Goal: Task Accomplishment & Management: Manage account settings

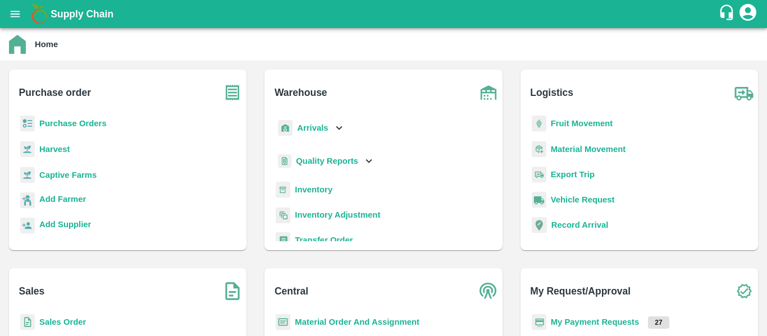
click at [62, 125] on b "Purchase Orders" at bounding box center [72, 123] width 67 height 9
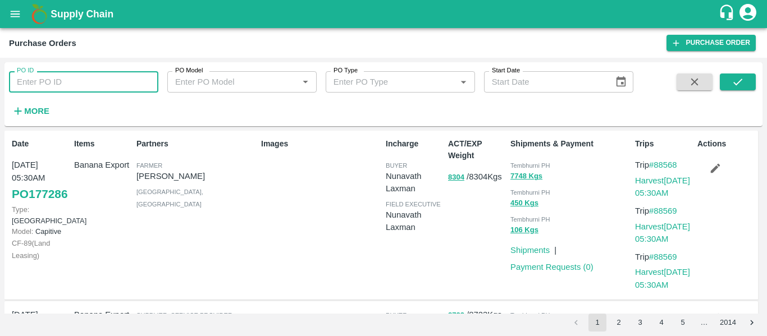
click at [52, 77] on input "PO ID" at bounding box center [83, 81] width 149 height 21
paste input "176939"
type input "176939"
click at [734, 79] on icon "submit" at bounding box center [737, 82] width 12 height 12
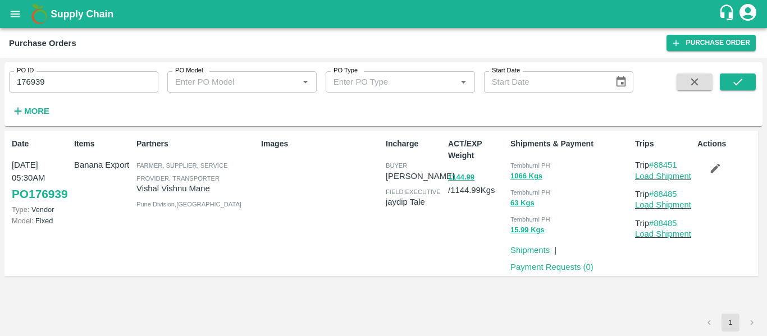
click at [718, 166] on icon "button" at bounding box center [715, 169] width 10 height 10
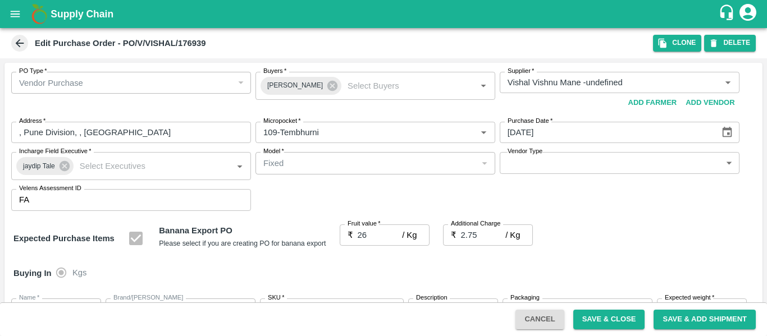
click at [617, 332] on div "Cancel Save & Close Save & Add Shipment" at bounding box center [383, 319] width 767 height 34
click at [618, 325] on button "Save & Close" at bounding box center [609, 320] width 72 height 20
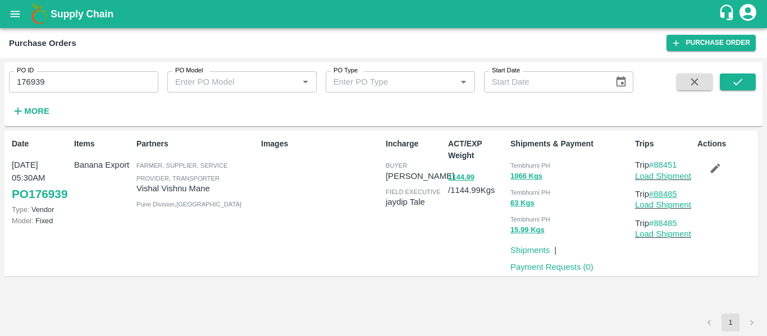
drag, startPoint x: 682, startPoint y: 189, endPoint x: 654, endPoint y: 194, distance: 28.4
click at [654, 194] on p "Trip #88485" at bounding box center [664, 194] width 58 height 12
copy link "88485"
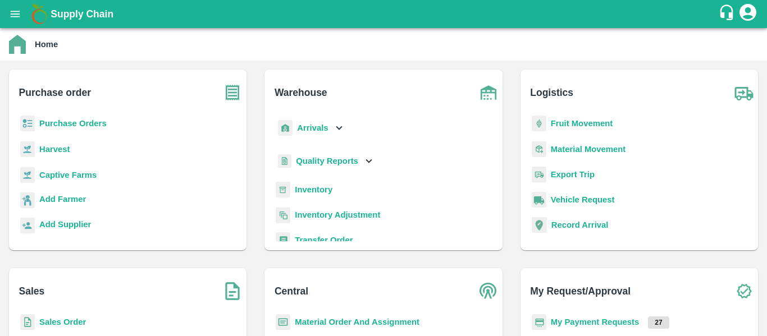
click at [319, 129] on b "Arrivals" at bounding box center [312, 127] width 31 height 9
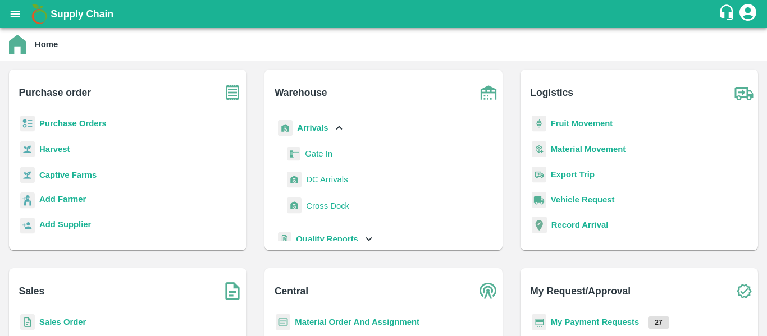
click at [311, 181] on span "DC Arrivals" at bounding box center [327, 179] width 42 height 12
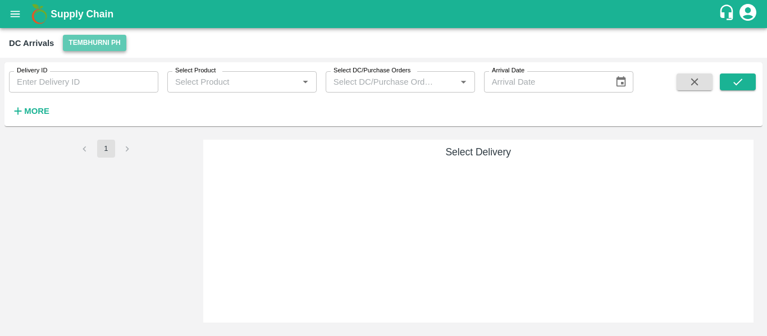
click at [102, 40] on button "Tembhurni PH" at bounding box center [94, 43] width 63 height 16
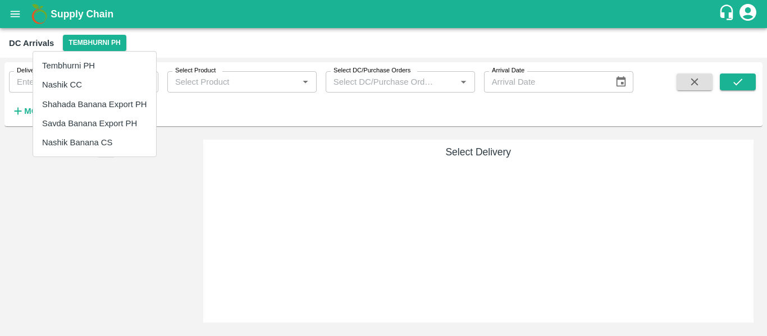
click at [293, 44] on div at bounding box center [383, 168] width 767 height 336
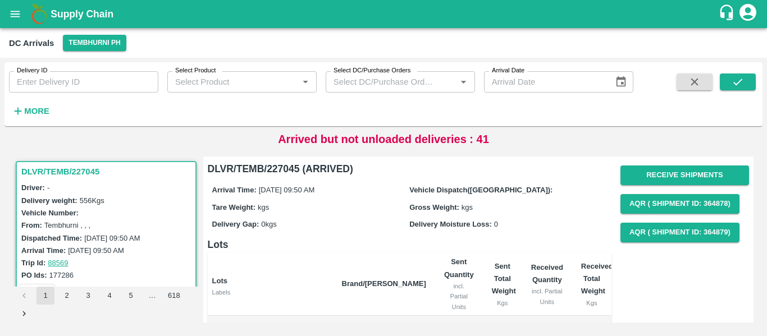
click at [43, 105] on h6 "More" at bounding box center [36, 111] width 25 height 15
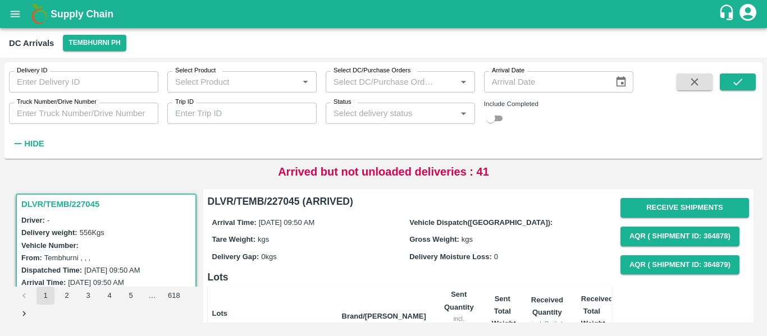
click at [198, 119] on input "Trip ID" at bounding box center [241, 113] width 149 height 21
paste input "88485"
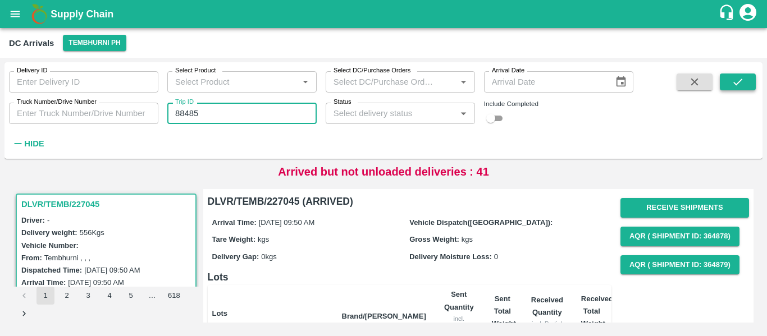
type input "88485"
click at [740, 88] on icon "submit" at bounding box center [737, 82] width 12 height 12
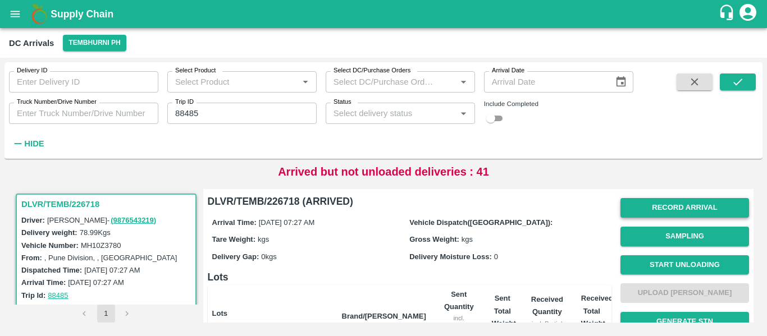
click at [657, 206] on button "Record Arrival" at bounding box center [684, 208] width 128 height 20
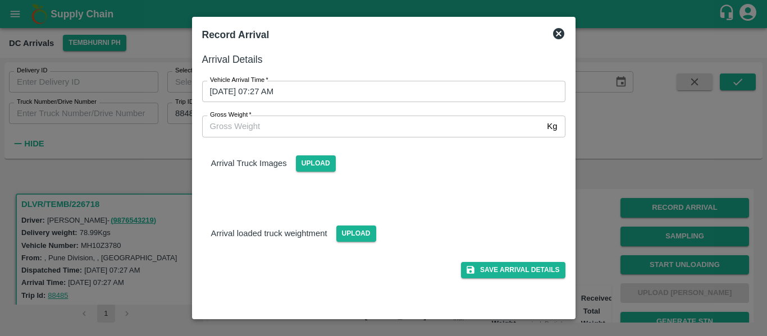
click at [292, 90] on input "18/09/2025 07:27 AM" at bounding box center [379, 91] width 355 height 21
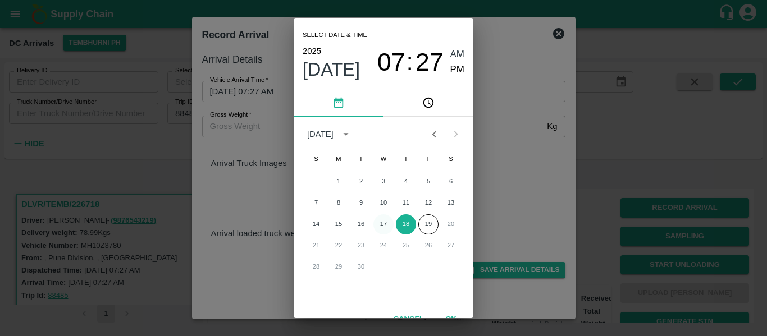
click at [384, 223] on button "17" at bounding box center [383, 224] width 20 height 20
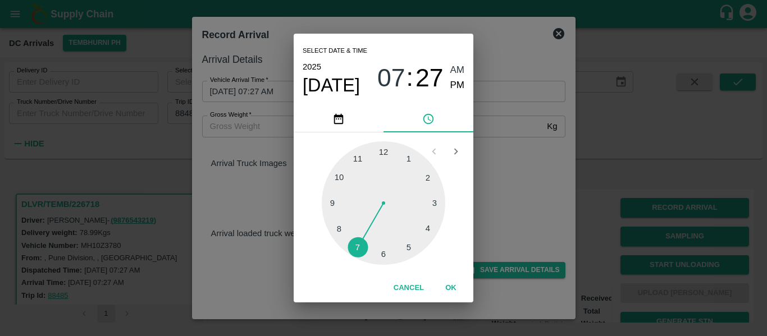
click at [410, 244] on div at bounding box center [383, 202] width 123 height 123
click at [384, 253] on div at bounding box center [383, 202] width 123 height 123
click at [462, 83] on span "PM" at bounding box center [457, 85] width 15 height 15
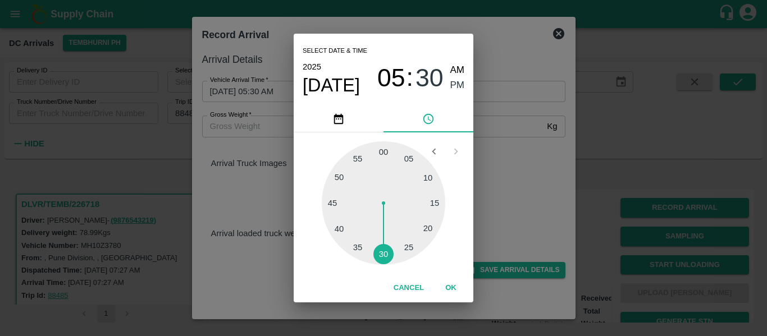
type input "17/09/2025 05:30 PM"
click at [442, 287] on button "OK" at bounding box center [451, 288] width 36 height 20
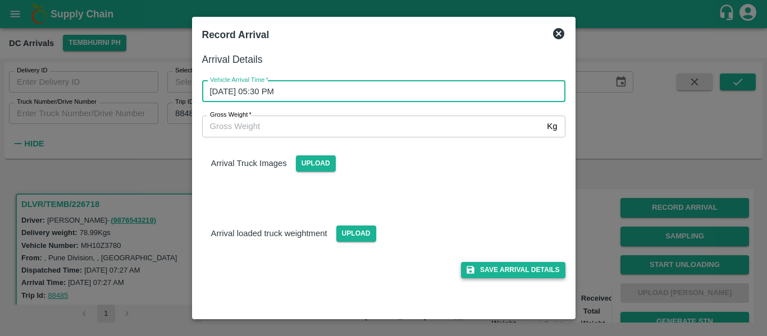
click at [523, 272] on button "Save Arrival Details" at bounding box center [513, 270] width 104 height 16
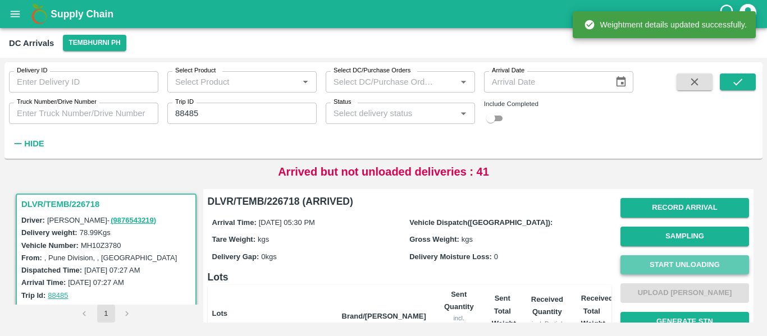
click at [668, 267] on button "Start Unloading" at bounding box center [684, 265] width 128 height 20
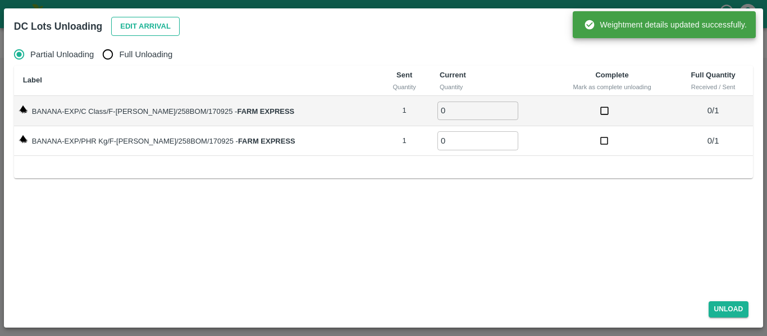
click at [135, 33] on button "Edit Arrival" at bounding box center [145, 27] width 68 height 20
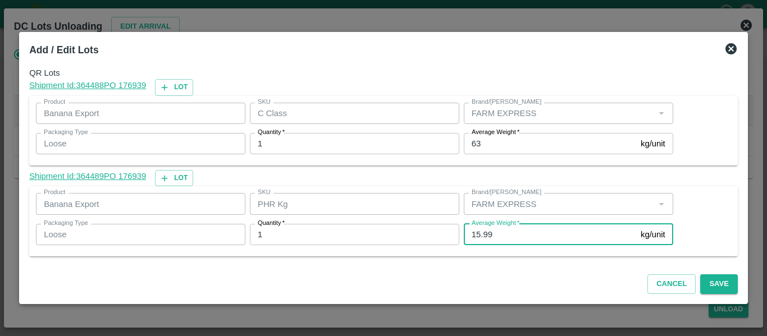
drag, startPoint x: 501, startPoint y: 236, endPoint x: 464, endPoint y: 234, distance: 36.5
click at [464, 234] on input "15.99" at bounding box center [549, 234] width 172 height 21
type input "16"
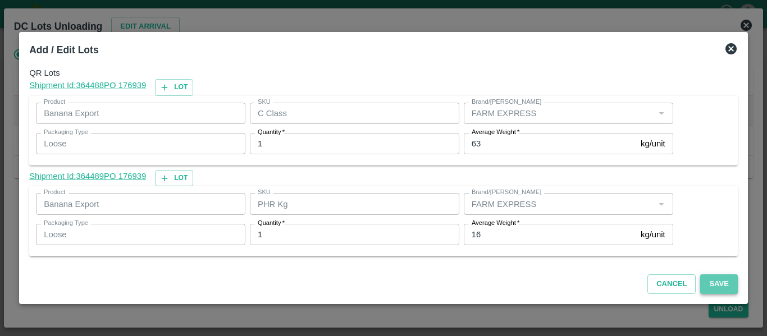
click at [729, 283] on button "Save" at bounding box center [718, 284] width 37 height 20
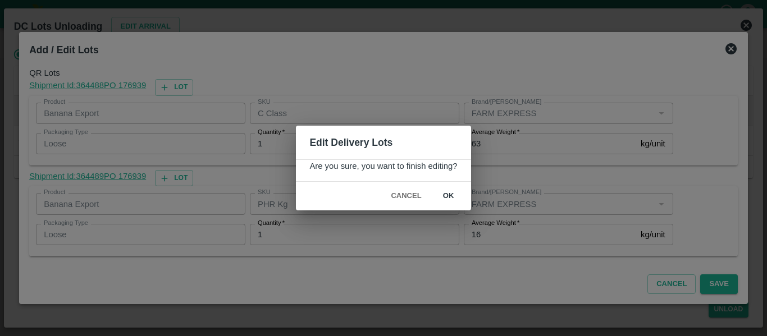
click at [449, 195] on button "ok" at bounding box center [448, 196] width 36 height 20
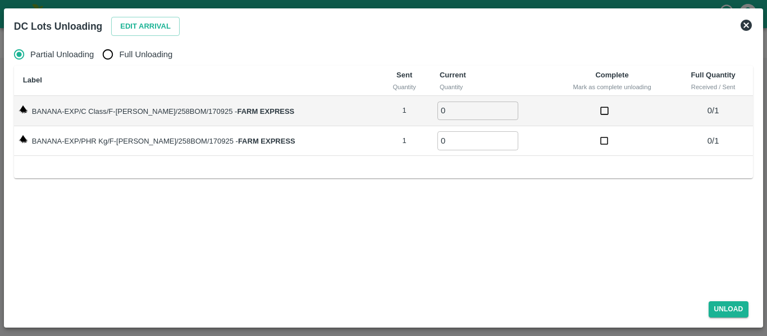
click at [107, 62] on input "Full Unloading" at bounding box center [108, 54] width 22 height 22
radio input "true"
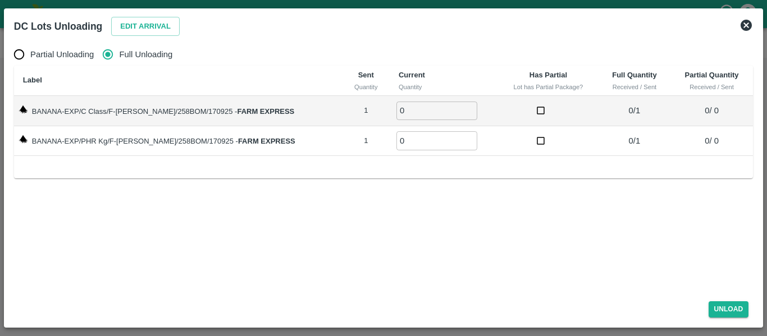
type input "1"
click at [455, 107] on input "1" at bounding box center [436, 111] width 81 height 19
type input "1"
click at [455, 137] on input "1" at bounding box center [436, 140] width 81 height 19
click at [719, 308] on button "Unload" at bounding box center [728, 309] width 40 height 16
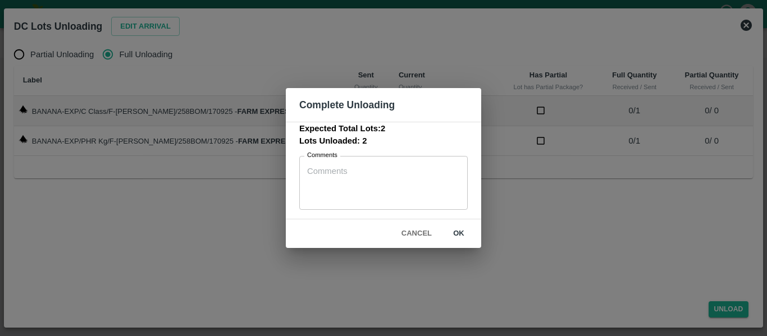
click at [466, 234] on button "ok" at bounding box center [458, 234] width 36 height 20
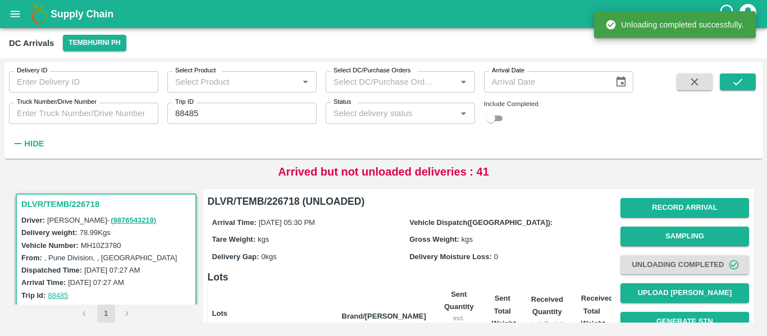
scroll to position [134, 0]
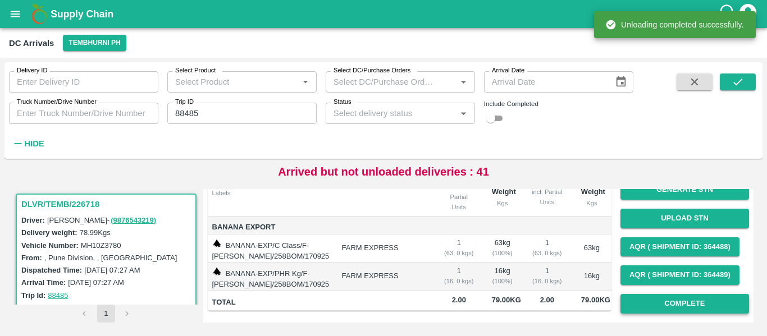
click at [702, 304] on button "Complete" at bounding box center [684, 304] width 128 height 20
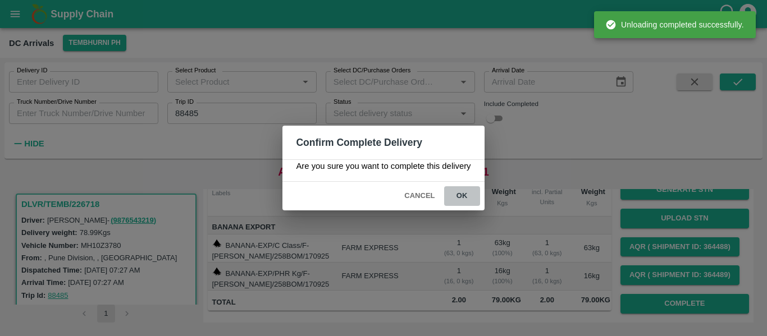
click at [467, 198] on button "ok" at bounding box center [462, 196] width 36 height 20
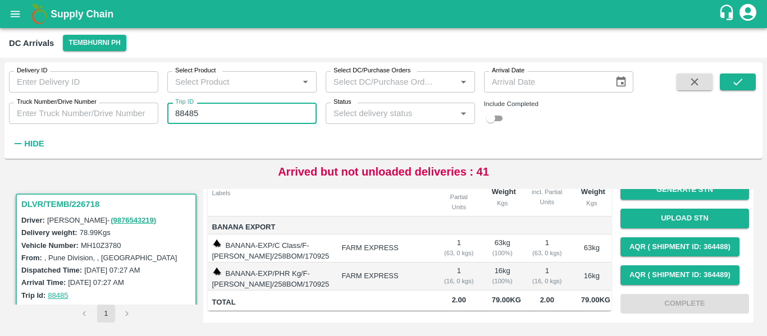
click at [204, 105] on input "88485" at bounding box center [241, 113] width 149 height 21
paste input "text"
type input "88497"
click at [743, 87] on icon "submit" at bounding box center [737, 82] width 12 height 12
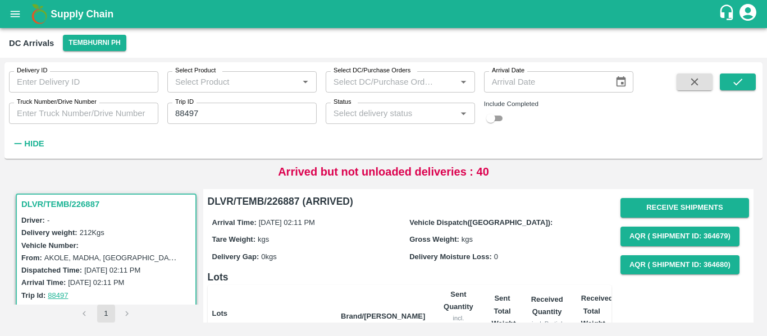
click at [185, 117] on input "88497" at bounding box center [241, 113] width 149 height 21
click at [731, 80] on icon "submit" at bounding box center [737, 82] width 12 height 12
click at [681, 89] on button "button" at bounding box center [694, 82] width 36 height 17
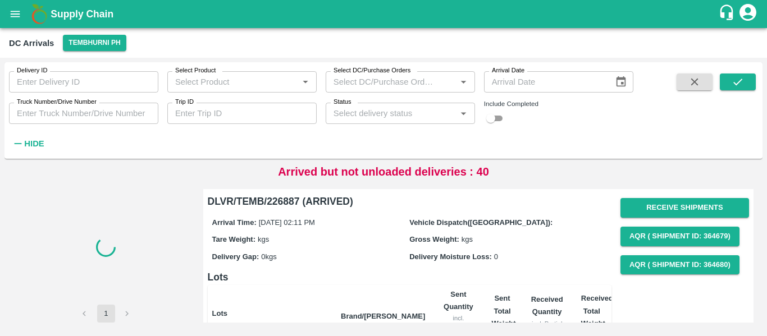
click at [212, 112] on input "Trip ID" at bounding box center [241, 113] width 149 height 21
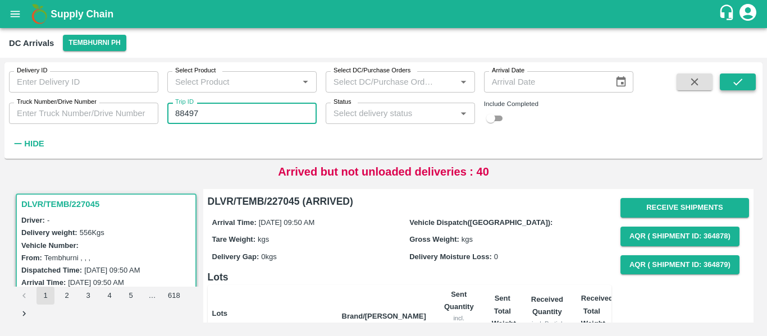
type input "88497"
click at [731, 75] on button "submit" at bounding box center [737, 82] width 36 height 17
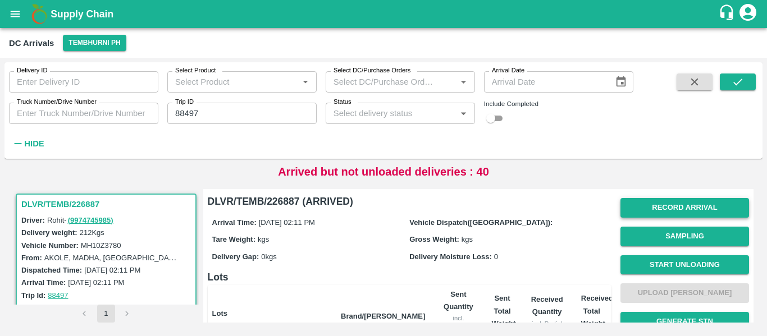
click at [663, 215] on button "Record Arrival" at bounding box center [684, 208] width 128 height 20
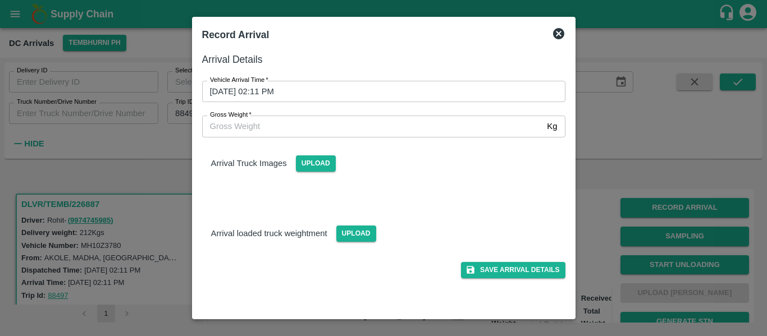
click at [292, 91] on input "18/09/2025 02:11 PM" at bounding box center [379, 91] width 355 height 21
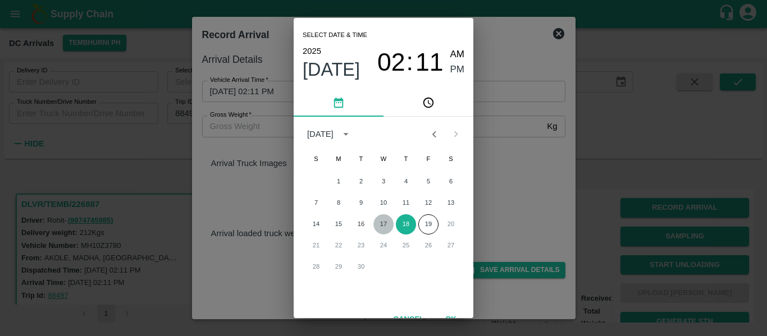
click at [383, 227] on button "17" at bounding box center [383, 224] width 20 height 20
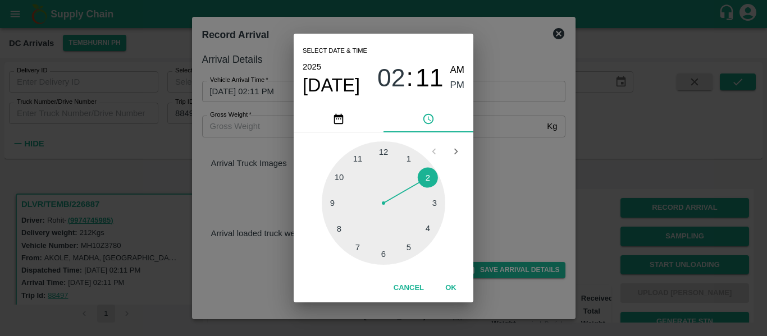
click at [410, 246] on div at bounding box center [383, 202] width 123 height 123
click at [329, 208] on div at bounding box center [383, 202] width 123 height 123
type input "17/09/2025 05:44 PM"
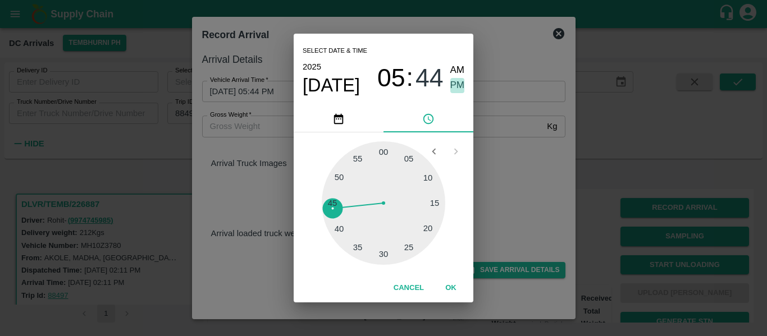
click at [454, 88] on span "PM" at bounding box center [457, 85] width 15 height 15
click at [461, 283] on button "OK" at bounding box center [451, 288] width 36 height 20
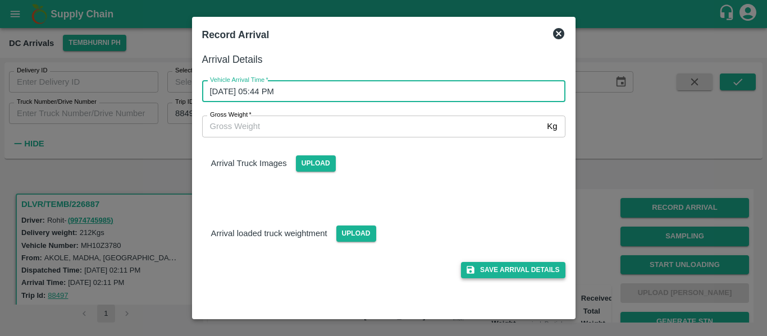
click at [520, 272] on button "Save Arrival Details" at bounding box center [513, 270] width 104 height 16
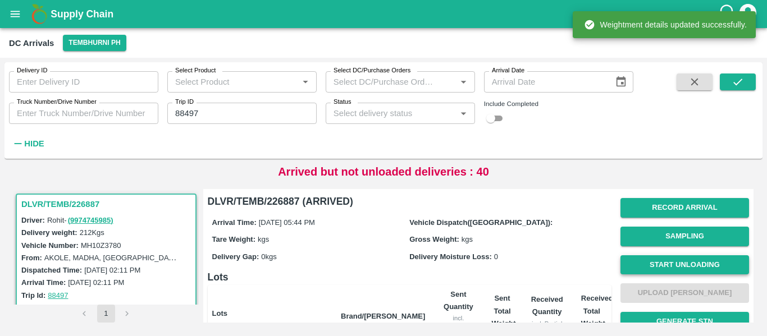
click at [687, 267] on button "Start Unloading" at bounding box center [684, 265] width 128 height 20
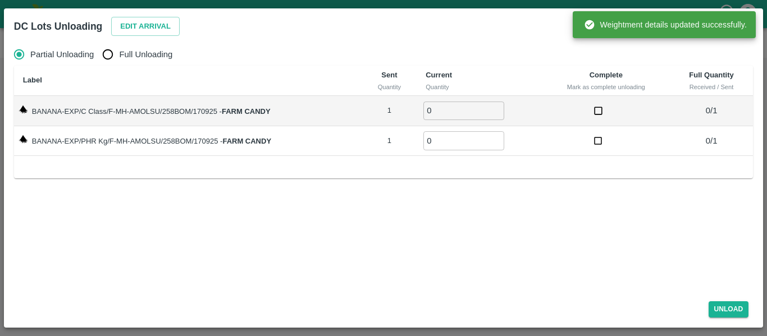
click at [175, 39] on div "Partial Unloading Full Unloading Label Sent Quantity Current Quantity Complete …" at bounding box center [383, 166] width 747 height 254
click at [160, 34] on button "Edit Arrival" at bounding box center [145, 27] width 68 height 20
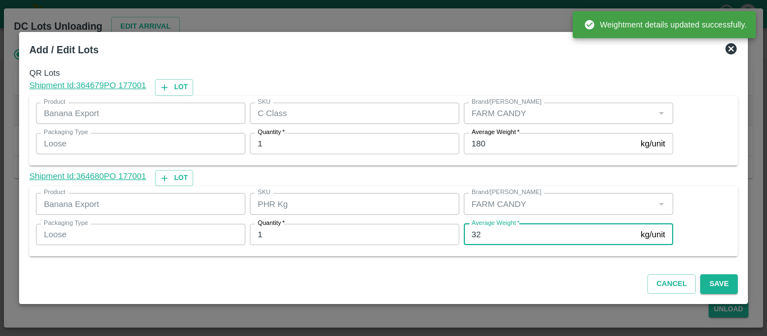
click at [489, 232] on input "32" at bounding box center [549, 234] width 172 height 21
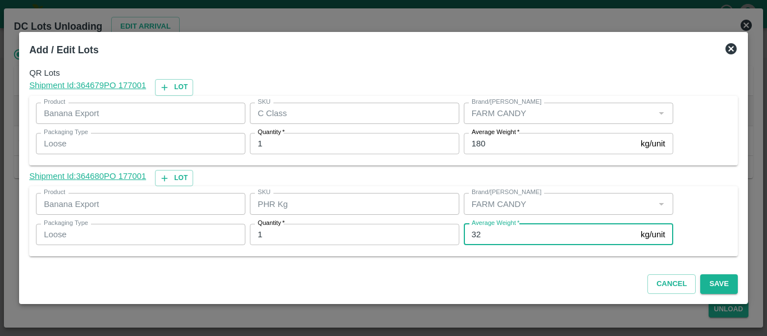
type input "3"
type input "71"
click at [719, 279] on button "Save" at bounding box center [718, 284] width 37 height 20
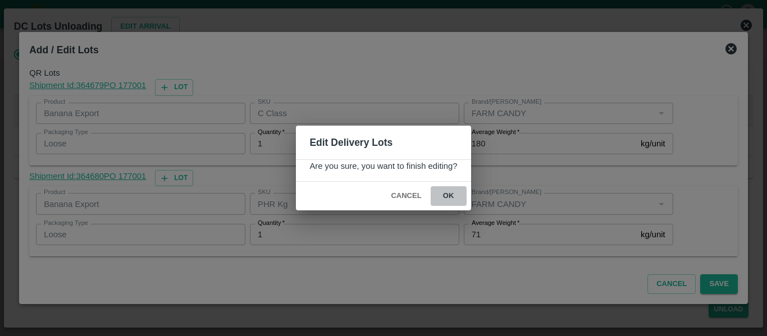
click at [455, 195] on button "ok" at bounding box center [448, 196] width 36 height 20
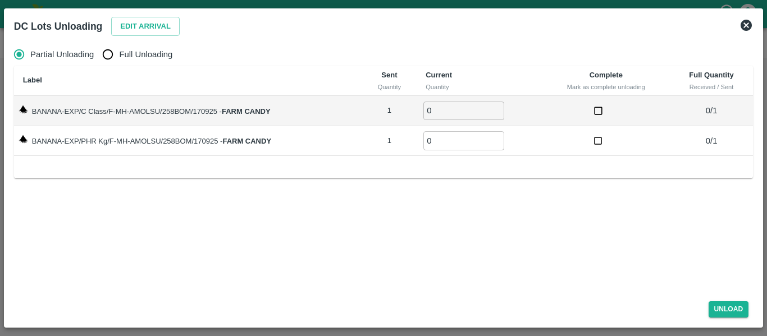
click at [135, 49] on span "Full Unloading" at bounding box center [145, 54] width 53 height 12
click at [119, 49] on input "Full Unloading" at bounding box center [108, 54] width 22 height 22
radio input "true"
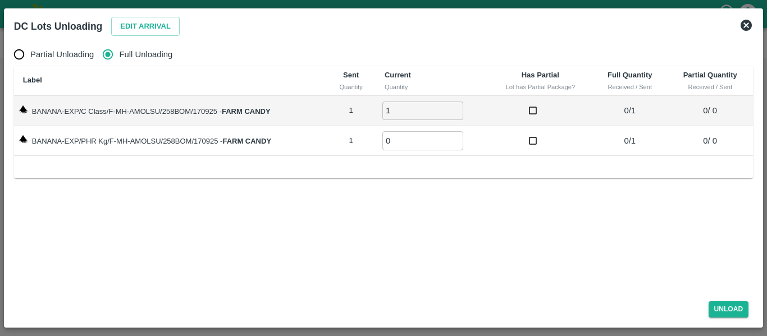
type input "1"
click at [453, 106] on input "1" at bounding box center [422, 111] width 81 height 19
type input "1"
click at [456, 139] on input "1" at bounding box center [422, 140] width 81 height 19
click at [725, 309] on button "Unload" at bounding box center [728, 309] width 40 height 16
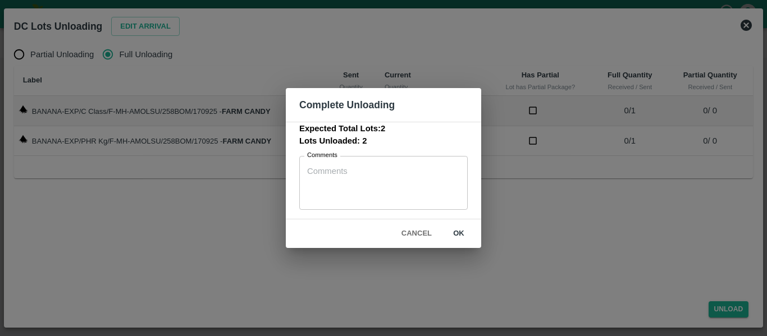
click at [463, 231] on button "ok" at bounding box center [458, 234] width 36 height 20
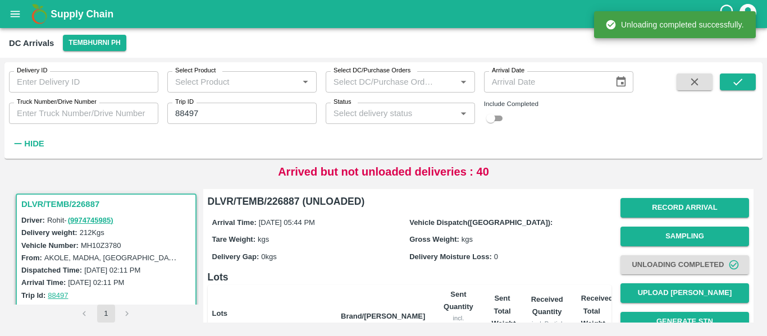
scroll to position [144, 0]
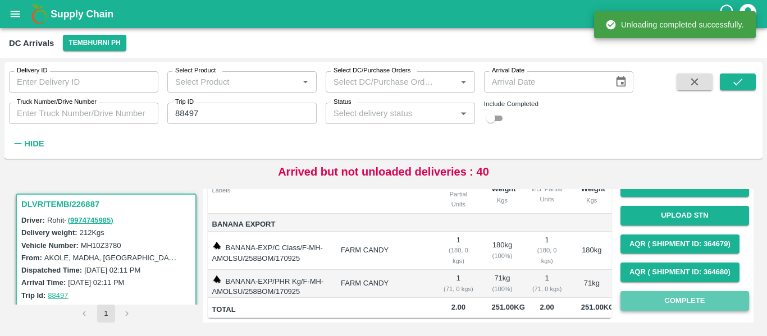
click at [681, 291] on button "Complete" at bounding box center [684, 301] width 128 height 20
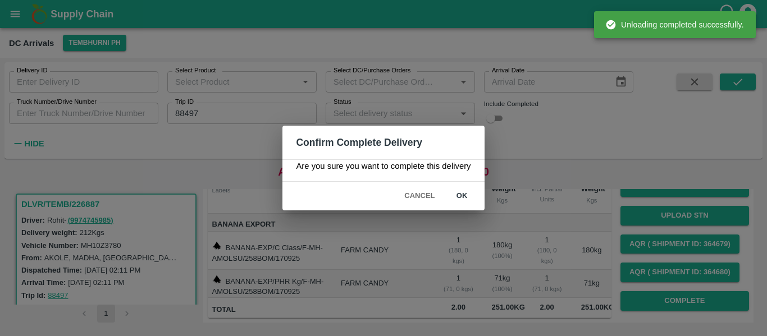
click at [467, 199] on button "ok" at bounding box center [462, 196] width 36 height 20
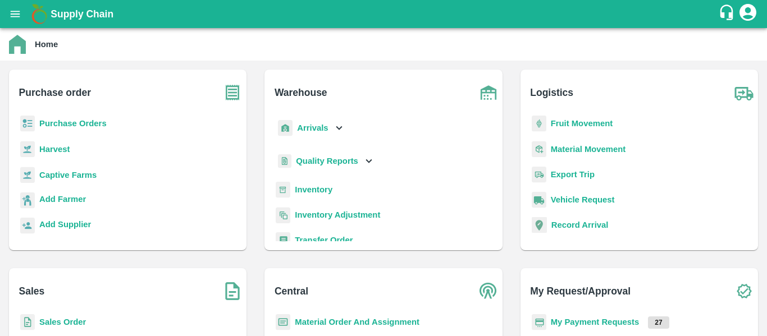
click at [577, 120] on b "Fruit Movement" at bounding box center [581, 123] width 62 height 9
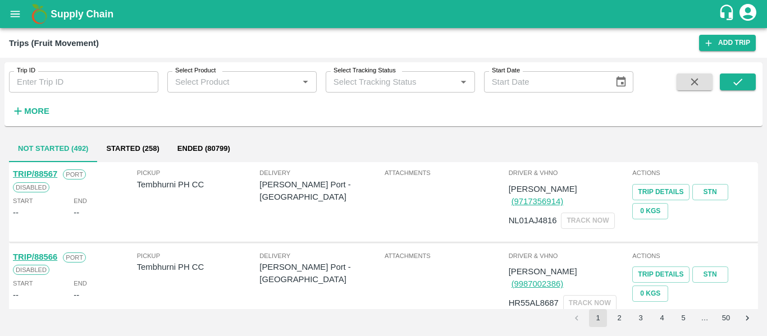
click at [65, 86] on input "Trip ID" at bounding box center [83, 81] width 149 height 21
paste input "88485"
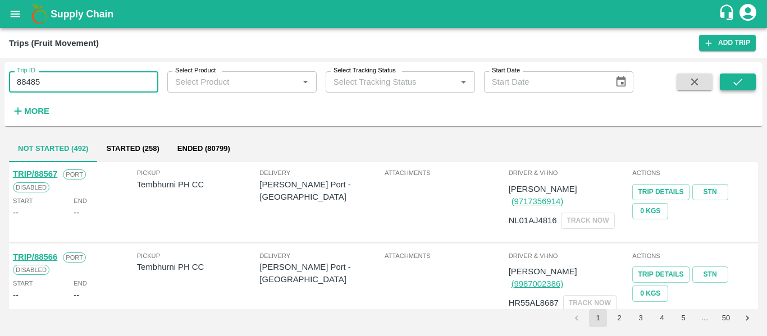
type input "88485"
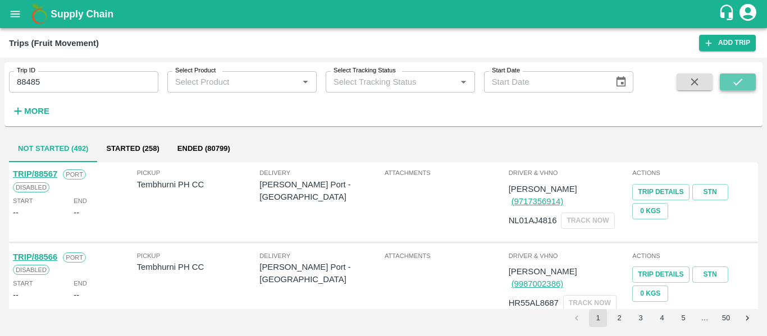
click at [725, 84] on button "submit" at bounding box center [737, 82] width 36 height 17
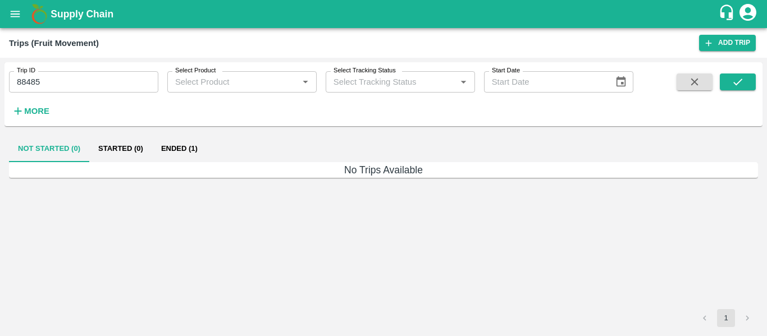
click at [153, 150] on button "Ended (1)" at bounding box center [179, 148] width 54 height 27
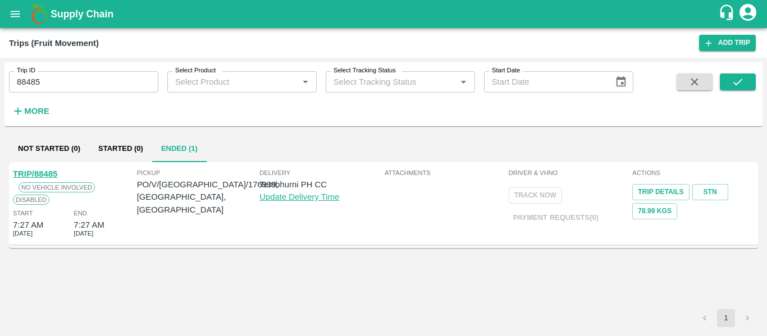
click at [42, 171] on link "TRIP/88485" at bounding box center [35, 173] width 44 height 9
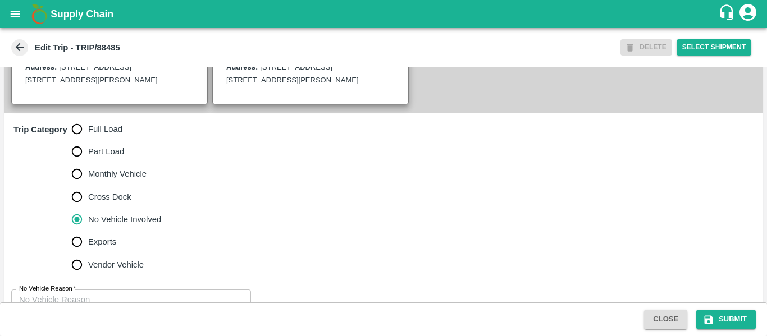
scroll to position [279, 0]
click at [106, 136] on span "Full Load" at bounding box center [105, 129] width 34 height 12
click at [88, 141] on input "Full Load" at bounding box center [77, 129] width 22 height 22
radio input "true"
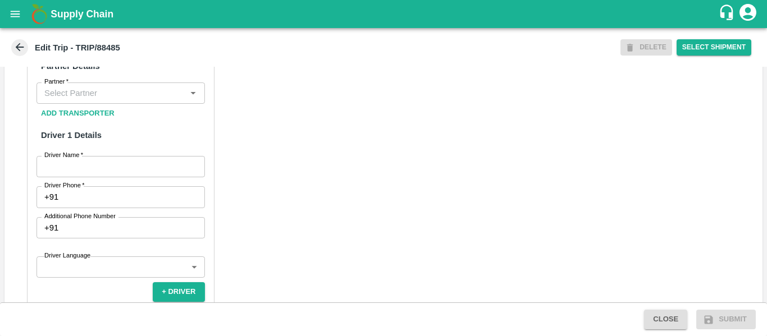
scroll to position [557, 0]
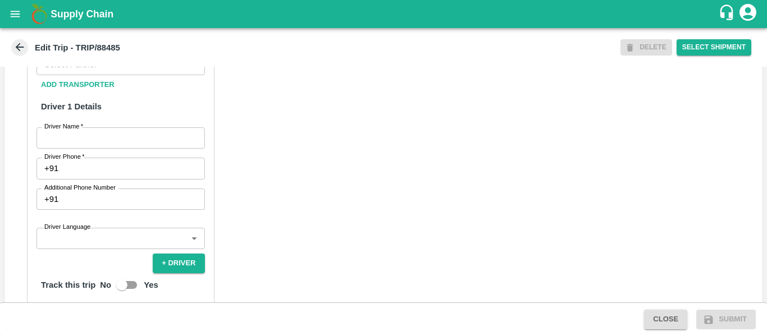
click at [98, 149] on input "Driver Name   *" at bounding box center [120, 137] width 168 height 21
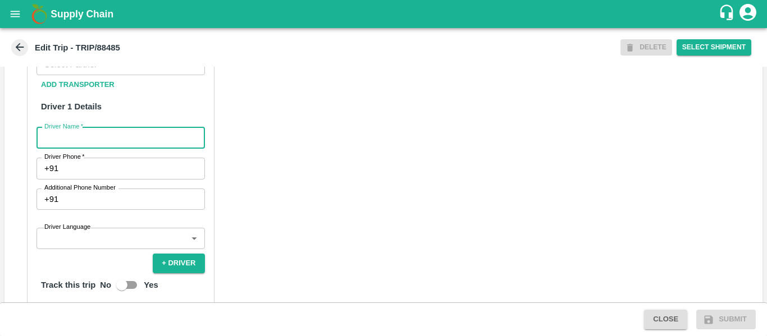
click at [76, 75] on div "Partner" at bounding box center [120, 64] width 168 height 21
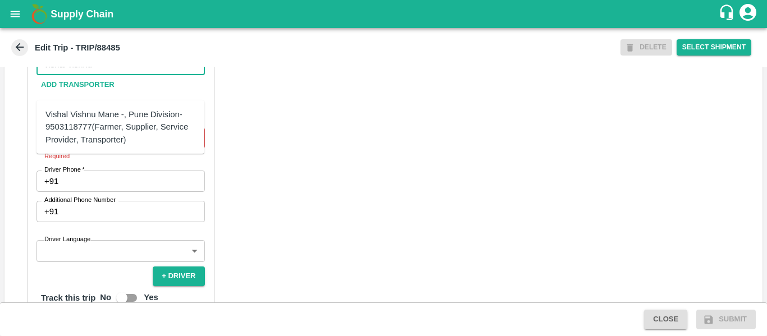
click at [92, 125] on div "Vishal Vishnu Mane -, Pune Division- 9503118777(Farmer, Supplier, Service Provi…" at bounding box center [120, 127] width 150 height 38
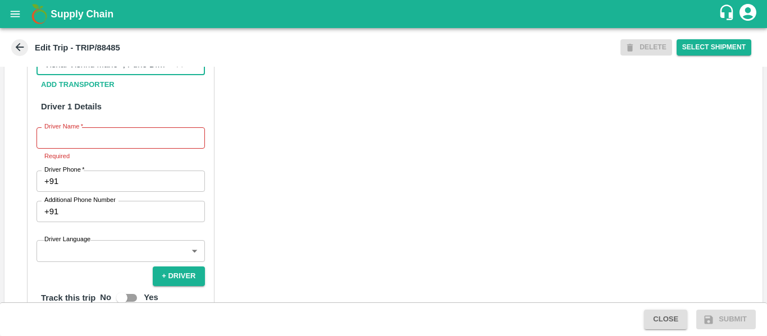
type input "Vishal Vishnu Mane -, Pune Division- 9503118777(Farmer, Supplier, Service Provi…"
click at [97, 149] on input "Driver Name   *" at bounding box center [120, 137] width 168 height 21
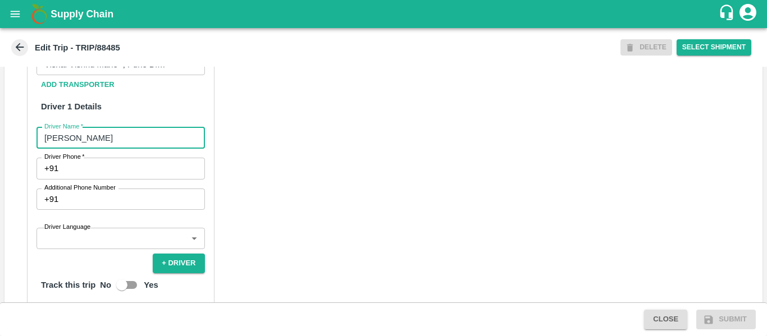
type input "Visal"
click at [171, 179] on input "Driver Phone   *" at bounding box center [133, 168] width 141 height 21
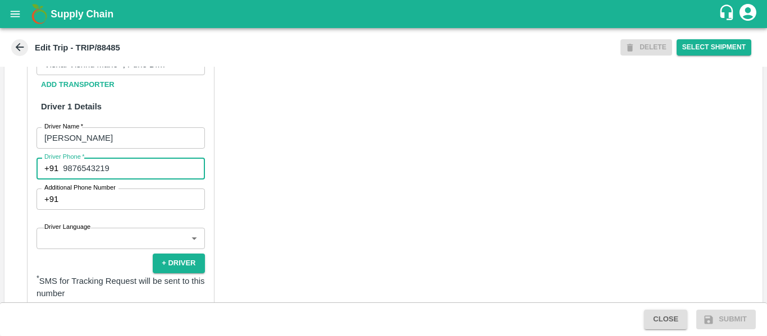
type input "9876543219"
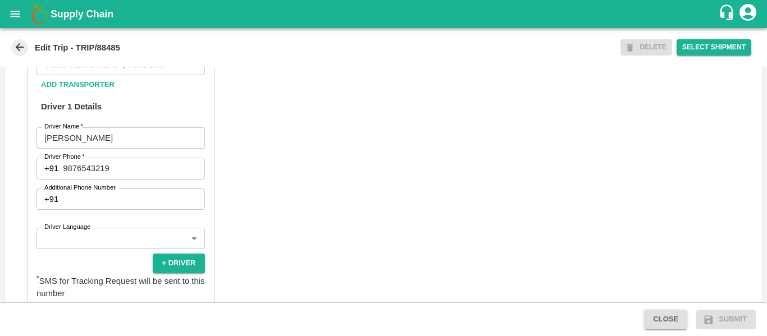
click at [318, 209] on div "Partner Details Partner   * Partner Add Transporter Driver 1 Details Driver Nam…" at bounding box center [383, 284] width 758 height 563
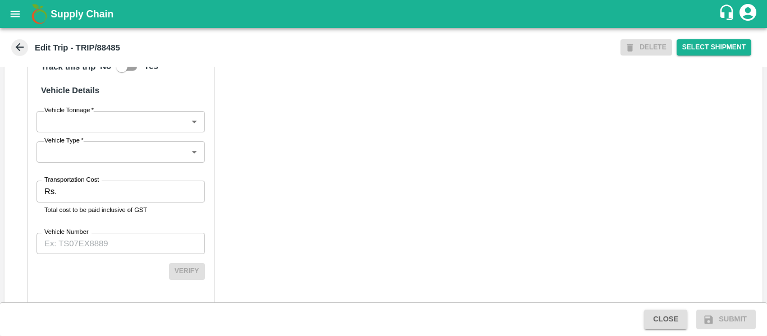
scroll to position [804, 0]
click at [109, 136] on body "Supply Chain Edit Trip - TRIP/88485 DELETE Select Shipment Trip Details Trip Ty…" at bounding box center [383, 168] width 767 height 336
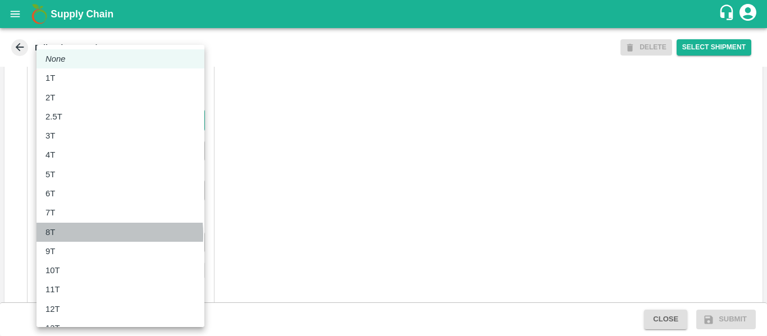
click at [72, 235] on div "8T" at bounding box center [120, 232] width 150 height 12
type input "8000"
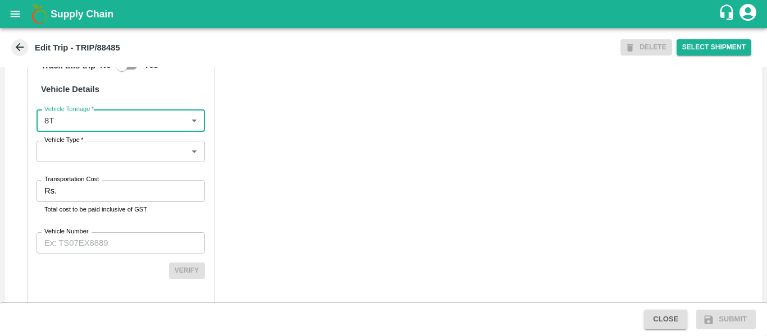
click at [89, 201] on input "Transportation Cost" at bounding box center [132, 190] width 143 height 21
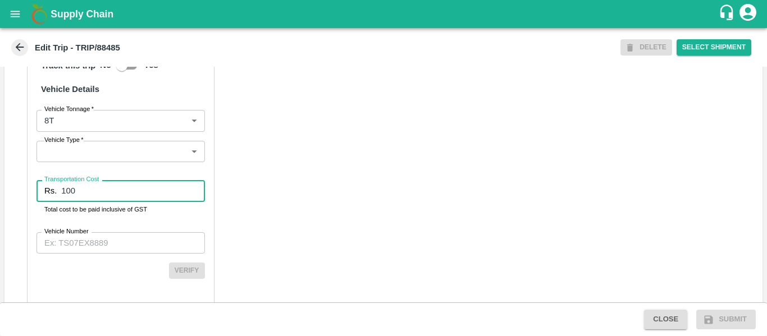
type input "100"
click at [135, 254] on input "Vehicle Number" at bounding box center [120, 242] width 168 height 21
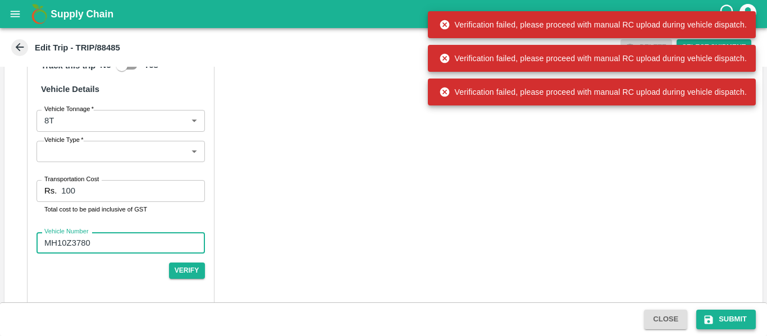
type input "MH10Z3780"
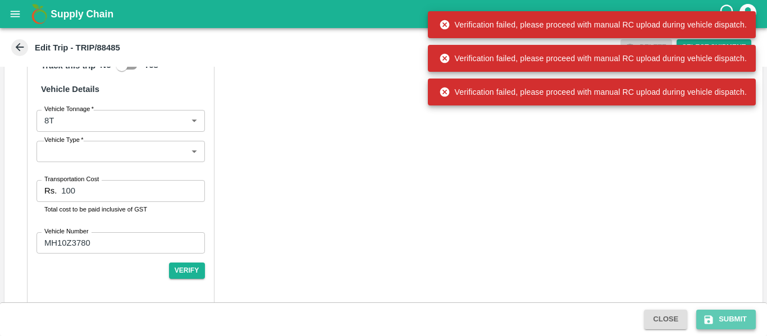
click at [728, 318] on button "Submit" at bounding box center [725, 320] width 59 height 20
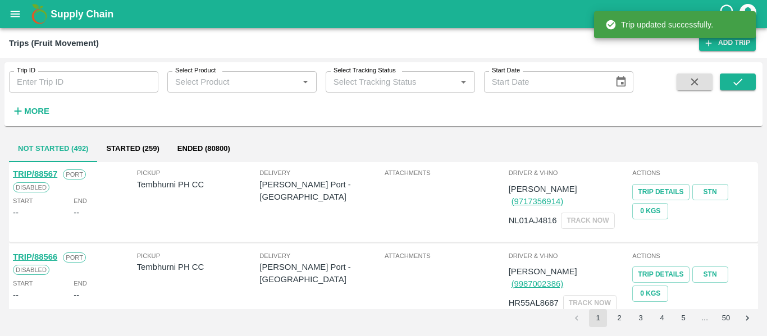
click at [61, 89] on input "Trip ID" at bounding box center [83, 81] width 149 height 21
paste input "88485"
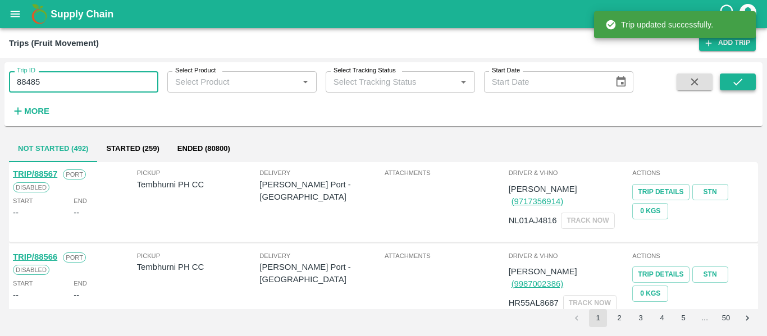
type input "88485"
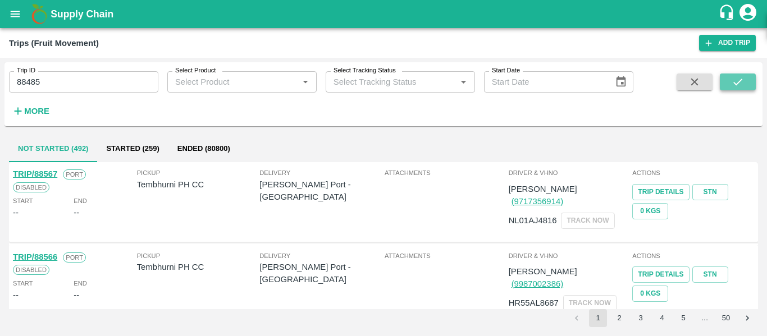
click at [732, 85] on icon "submit" at bounding box center [737, 82] width 12 height 12
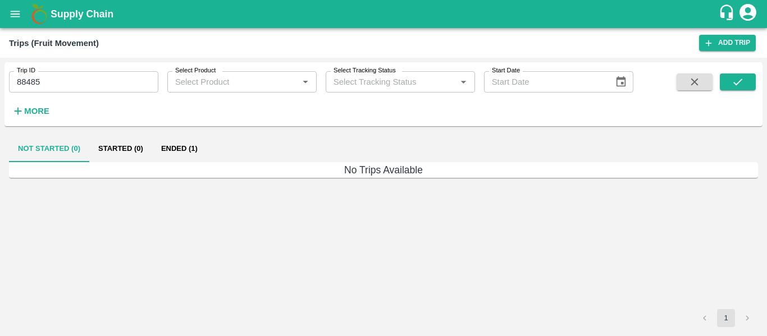
click at [199, 141] on button "Ended (1)" at bounding box center [179, 148] width 54 height 27
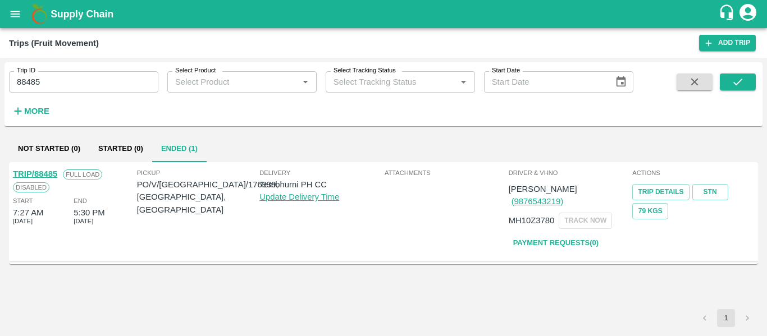
click at [43, 175] on link "TRIP/88485" at bounding box center [35, 173] width 44 height 9
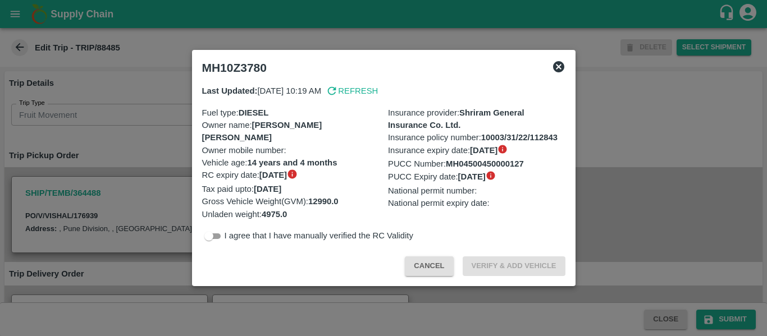
click at [660, 208] on div at bounding box center [383, 168] width 767 height 336
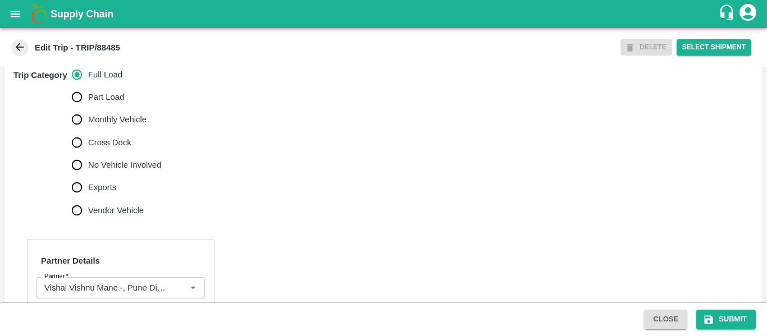
scroll to position [339, 0]
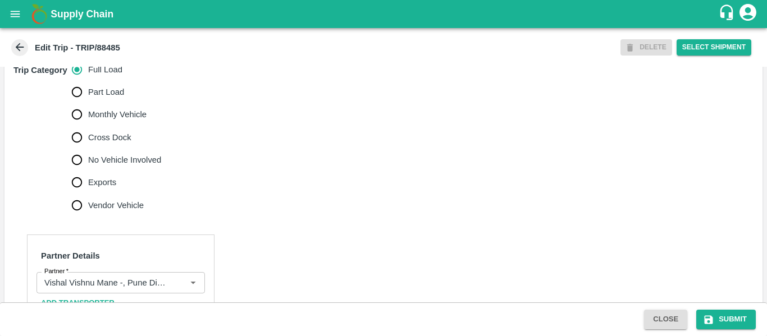
click at [109, 166] on span "No Vehicle Involved" at bounding box center [124, 160] width 73 height 12
click at [88, 171] on input "No Vehicle Involved" at bounding box center [77, 160] width 22 height 22
radio input "true"
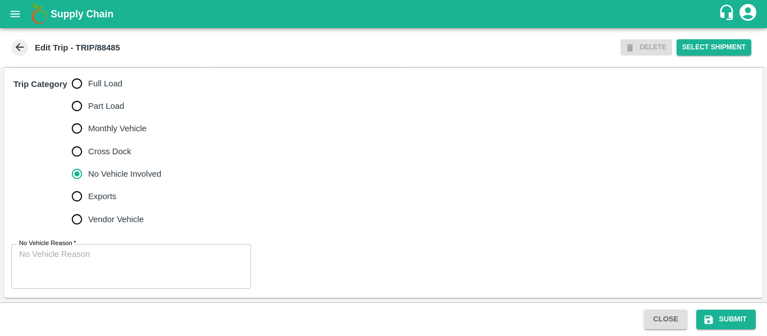
scroll to position [350, 0]
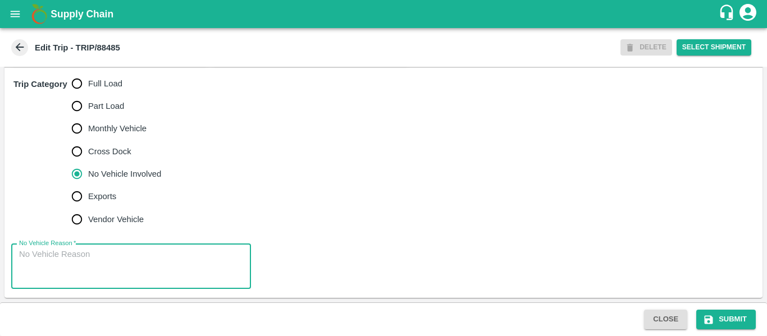
click at [76, 273] on textarea "No Vehicle Reason   *" at bounding box center [131, 266] width 224 height 35
type textarea "Field Dump"
click at [726, 323] on button "Submit" at bounding box center [725, 320] width 59 height 20
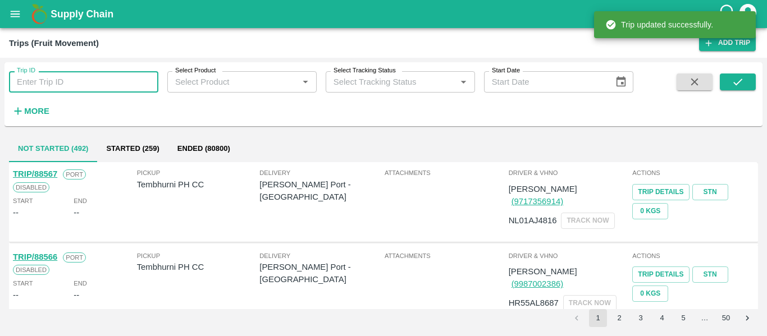
click at [104, 78] on input "Trip ID" at bounding box center [83, 81] width 149 height 21
paste input "88451"
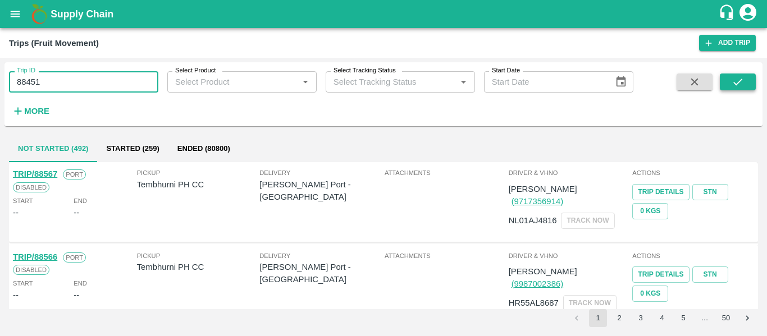
type input "88451"
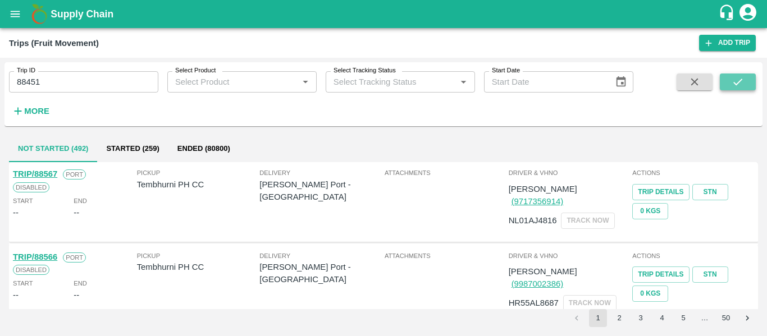
click at [737, 84] on icon "submit" at bounding box center [737, 82] width 9 height 7
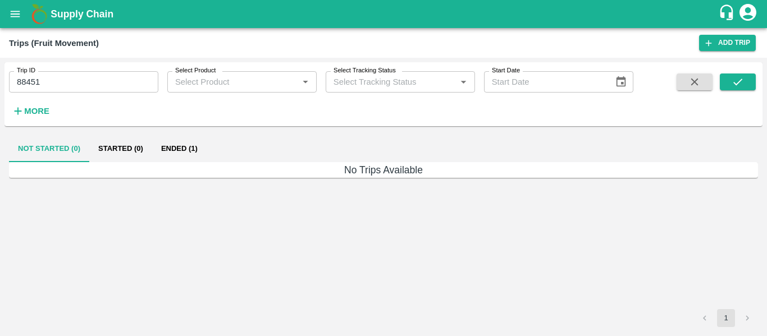
click at [162, 150] on button "Ended (1)" at bounding box center [179, 148] width 54 height 27
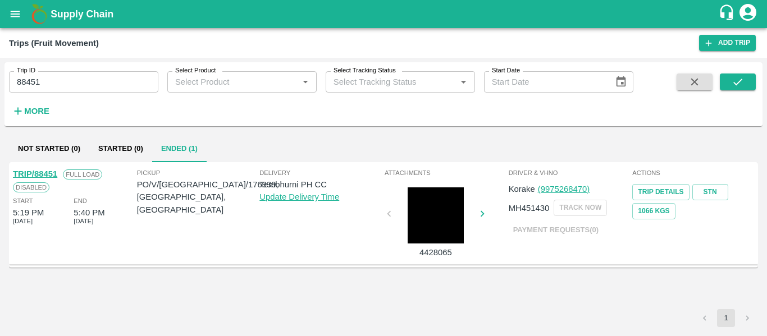
click at [40, 171] on link "TRIP/88451" at bounding box center [35, 173] width 44 height 9
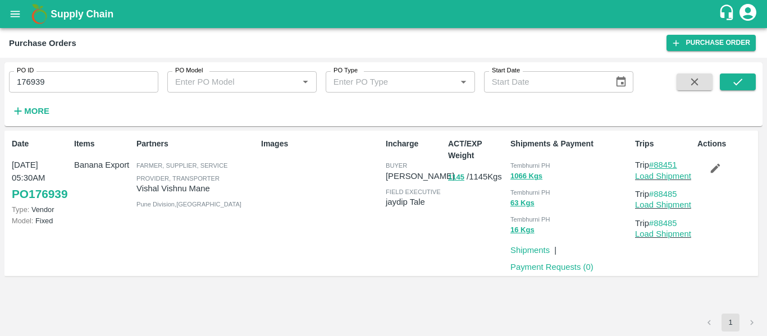
drag, startPoint x: 684, startPoint y: 164, endPoint x: 657, endPoint y: 164, distance: 27.5
click at [657, 164] on p "Trip #88451" at bounding box center [664, 165] width 58 height 12
copy link "88451"
click at [75, 86] on input "176939" at bounding box center [83, 81] width 149 height 21
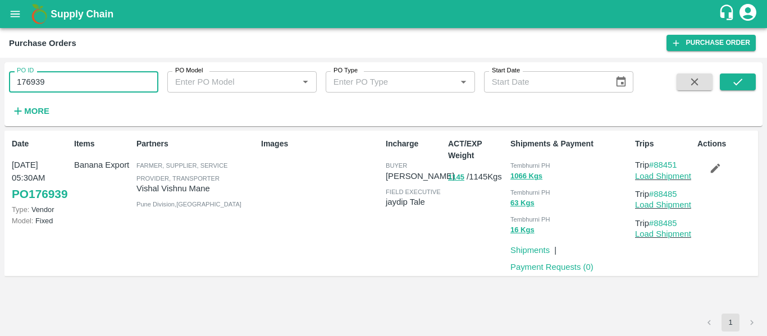
paste input "text"
type input "177001"
click at [742, 69] on div "PO ID 177001 PO ID PO Model PO Model   * PO Type PO Type   * Start Date Start D…" at bounding box center [383, 94] width 758 height 55
click at [742, 82] on icon "submit" at bounding box center [737, 82] width 12 height 12
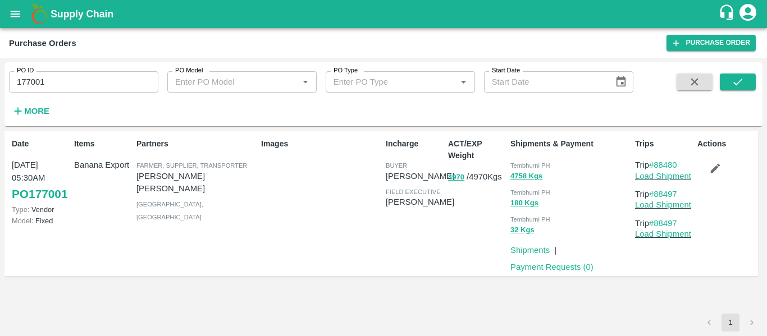
click at [709, 175] on button "button" at bounding box center [715, 168] width 36 height 19
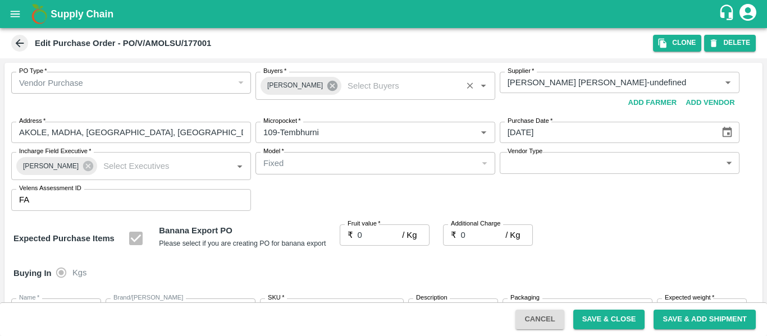
click at [327, 89] on icon at bounding box center [332, 86] width 10 height 10
click at [308, 88] on input "Buyers   *" at bounding box center [366, 82] width 214 height 15
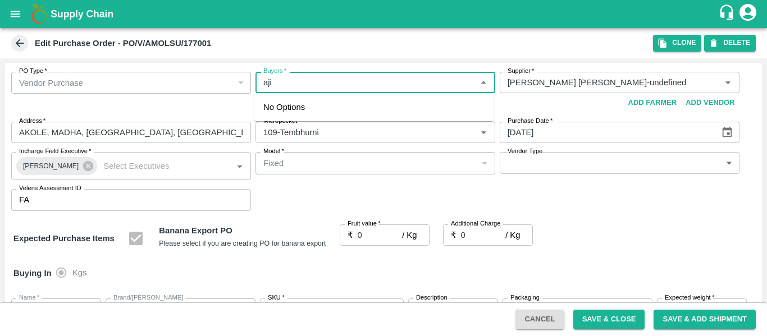
type input "ajit"
click at [304, 114] on div "Ajit Otari" at bounding box center [324, 112] width 68 height 12
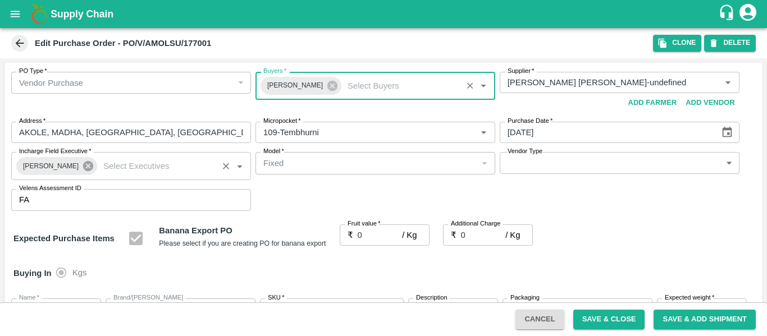
click at [83, 169] on icon at bounding box center [88, 166] width 10 height 10
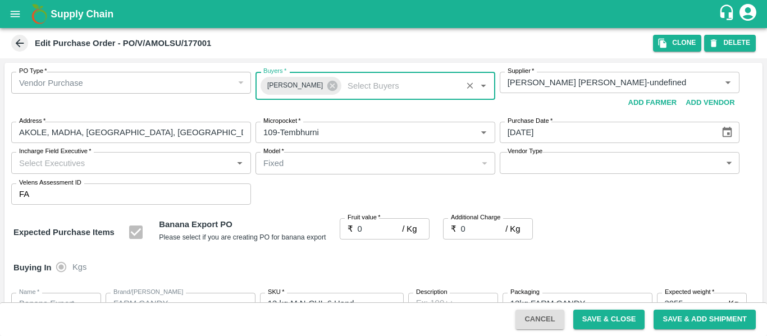
click at [50, 165] on input "Incharge Field Executive   *" at bounding box center [122, 162] width 214 height 15
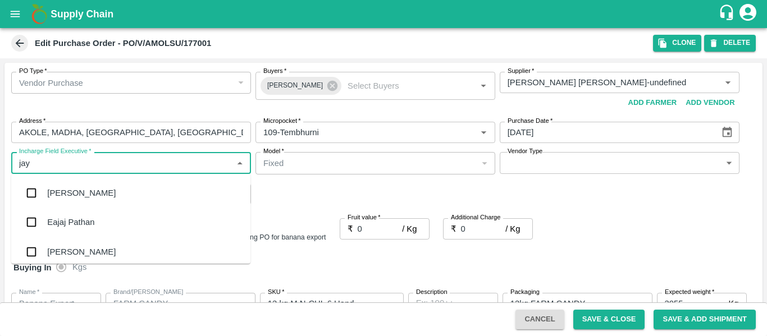
type input "jayd"
click at [57, 193] on div "jaydip Tale" at bounding box center [66, 193] width 39 height 12
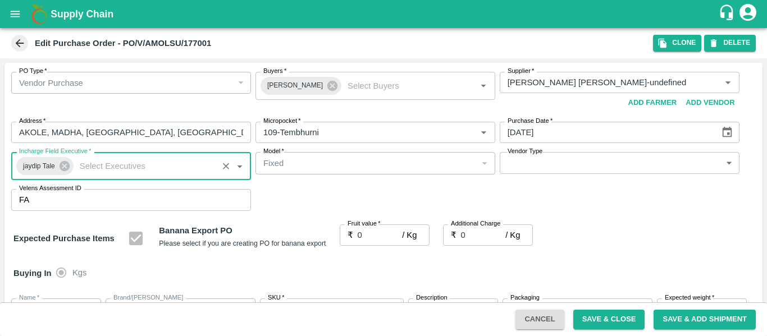
click at [379, 233] on input "0" at bounding box center [379, 234] width 45 height 21
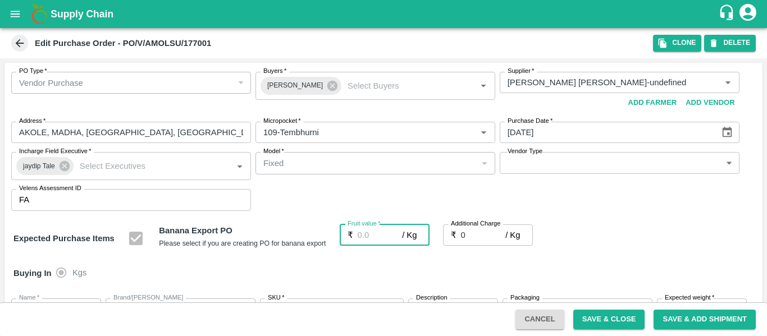
type input "2"
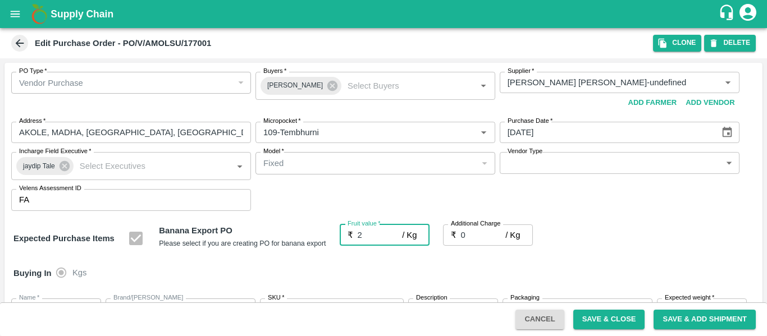
type input "2"
type input "23"
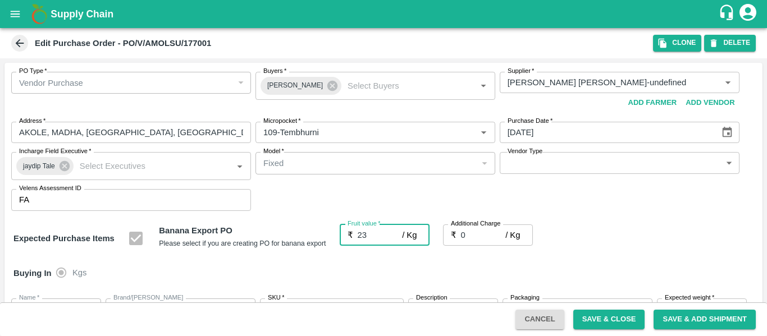
type input "23"
click at [487, 237] on input "0" at bounding box center [483, 234] width 45 height 21
type input "2"
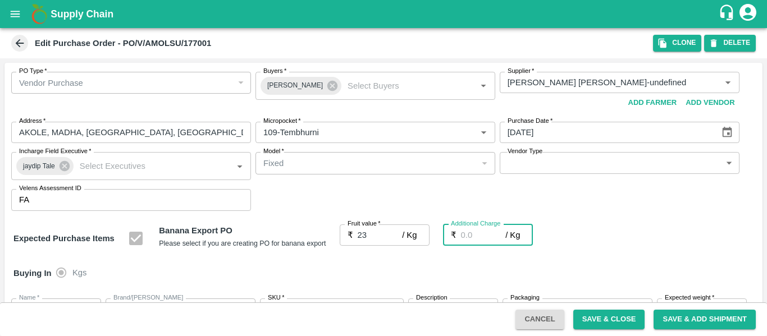
type input "25"
type input "2.7"
type input "25.7"
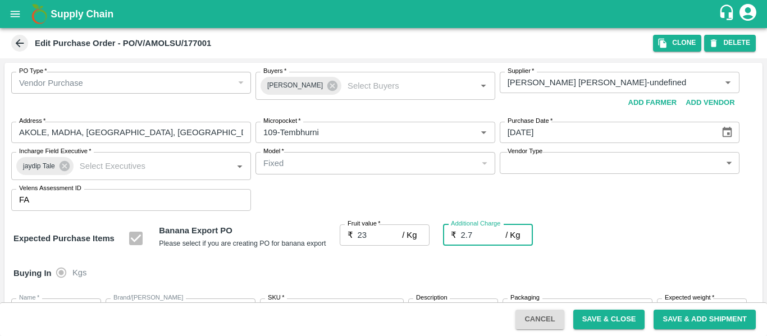
type input "25.7"
type input "2.75"
type input "25.75"
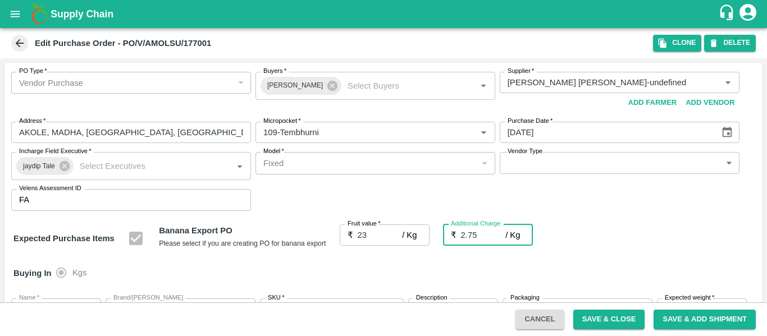
type input "25.75"
type input "2.75"
click at [636, 242] on div "Expected Purchase Items Banana Export PO Please select if you are creating PO f…" at bounding box center [383, 238] width 740 height 29
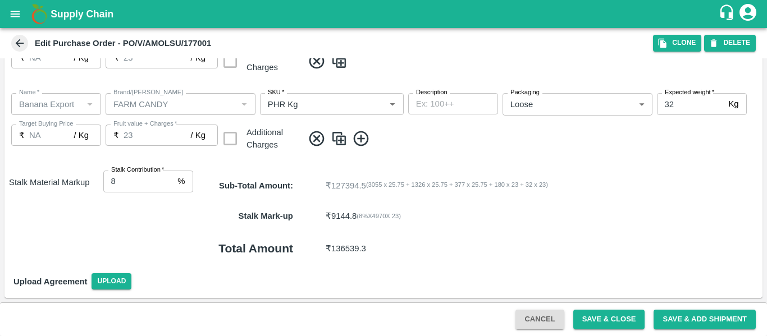
click at [584, 322] on button "Save & Close" at bounding box center [609, 320] width 72 height 20
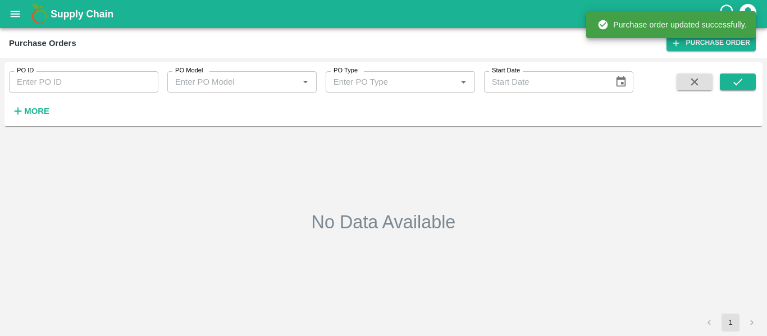
type input "177001"
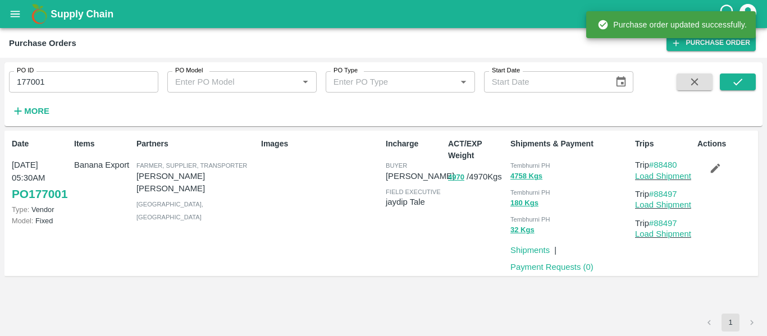
click at [662, 181] on p "Load Shipment" at bounding box center [664, 176] width 58 height 12
click at [682, 177] on link "Load Shipment" at bounding box center [663, 176] width 56 height 9
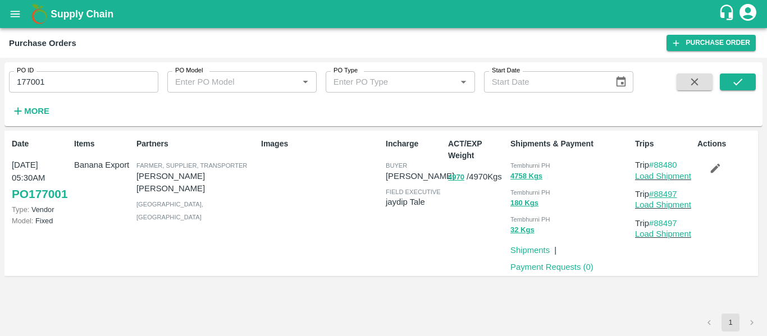
drag, startPoint x: 684, startPoint y: 192, endPoint x: 655, endPoint y: 194, distance: 28.7
click at [655, 194] on p "Trip #88497" at bounding box center [664, 194] width 58 height 12
copy link "88497"
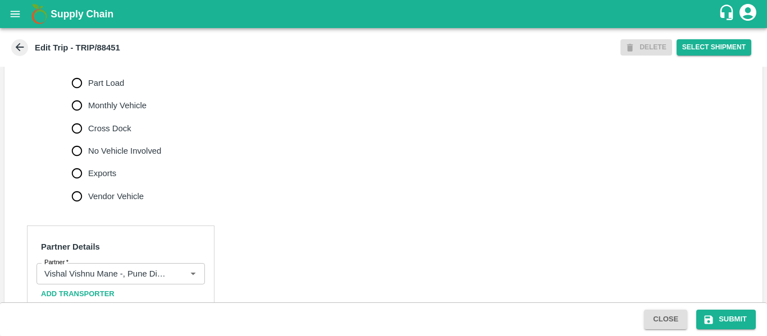
scroll to position [348, 0]
click at [112, 139] on label "Cross Dock" at bounding box center [114, 128] width 96 height 22
click at [88, 139] on input "Cross Dock" at bounding box center [77, 128] width 22 height 22
radio input "true"
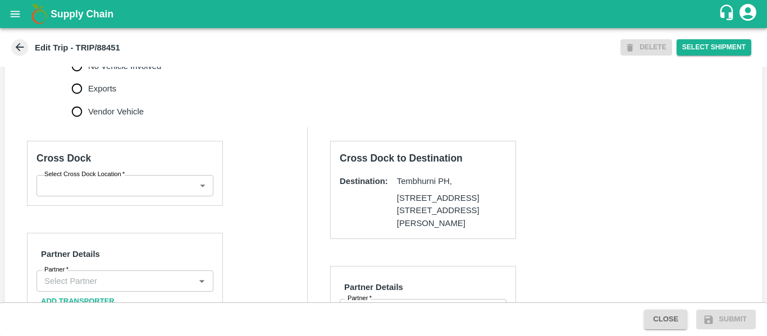
click at [92, 77] on label "No Vehicle Involved" at bounding box center [114, 66] width 96 height 22
click at [88, 77] on input "No Vehicle Involved" at bounding box center [77, 66] width 22 height 22
radio input "true"
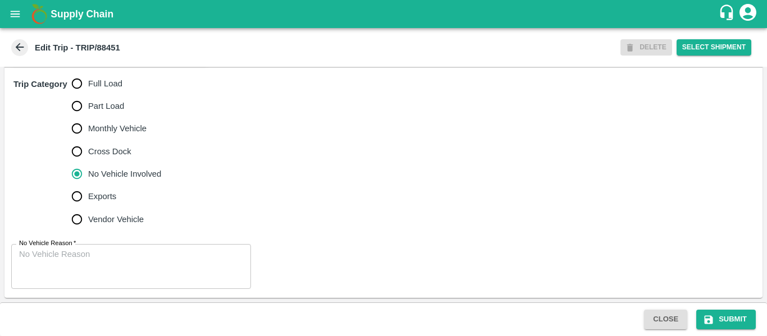
click at [76, 259] on textarea "No Vehicle Reason   *" at bounding box center [131, 266] width 224 height 35
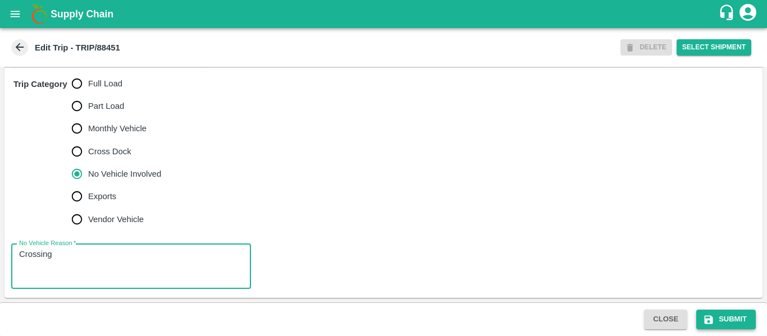
type textarea "Crossing"
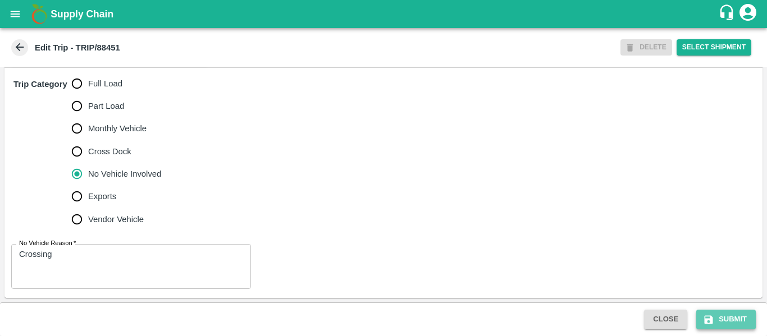
click at [745, 326] on button "Submit" at bounding box center [725, 320] width 59 height 20
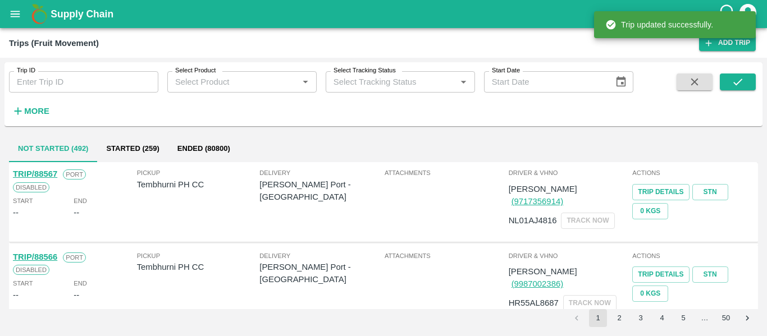
click at [83, 88] on input "Trip ID" at bounding box center [83, 81] width 149 height 21
paste input "88497"
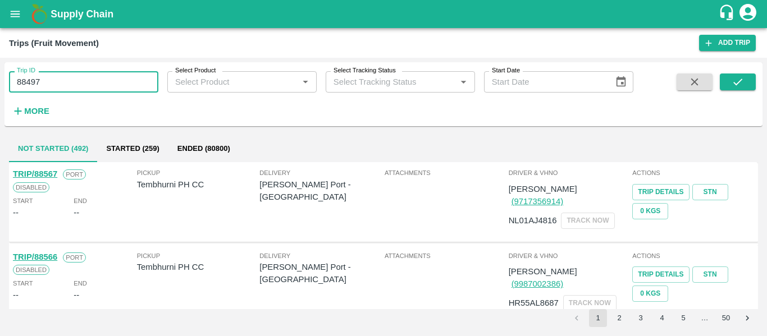
type input "88497"
click at [749, 92] on span at bounding box center [737, 97] width 36 height 46
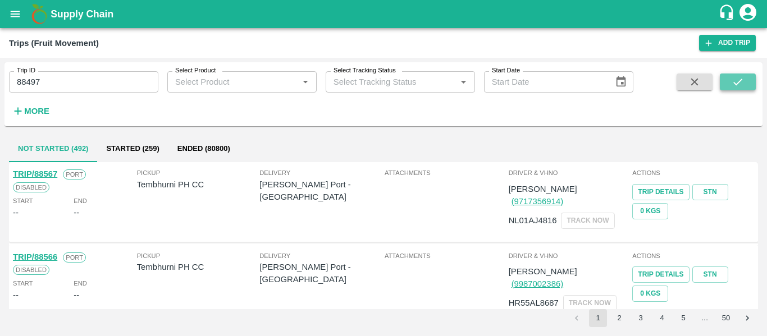
click at [737, 85] on icon "submit" at bounding box center [737, 82] width 12 height 12
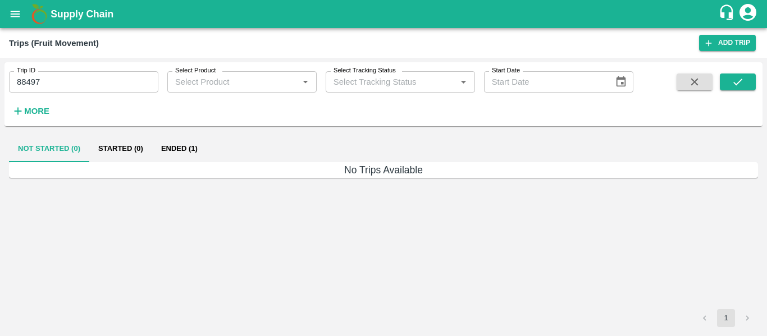
click at [190, 146] on button "Ended (1)" at bounding box center [179, 148] width 54 height 27
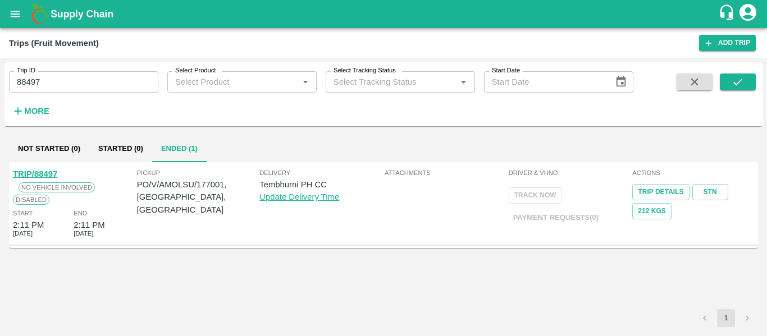
click at [30, 168] on div "TRIP/88497" at bounding box center [35, 174] width 44 height 12
click at [33, 173] on link "TRIP/88497" at bounding box center [35, 173] width 44 height 9
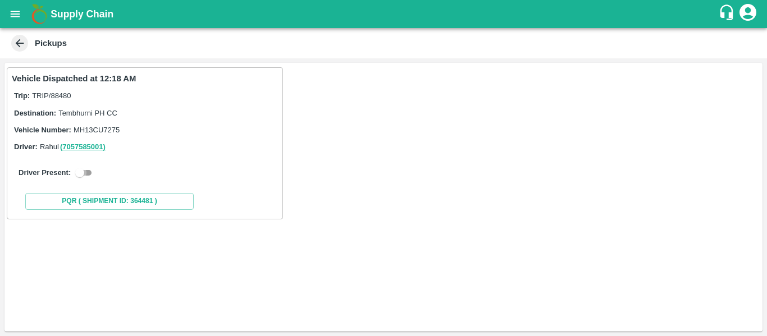
click at [87, 168] on input "checkbox" at bounding box center [79, 172] width 40 height 13
checkbox input "true"
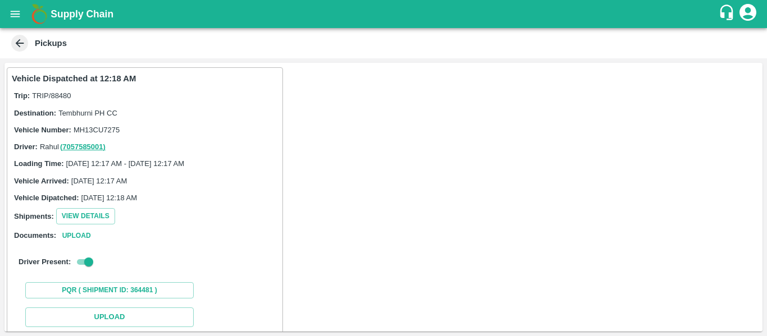
scroll to position [125, 0]
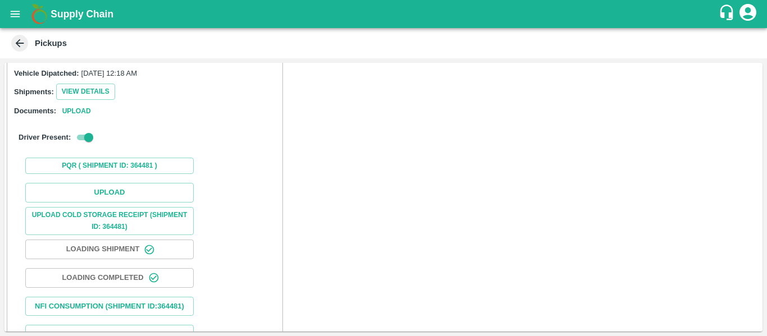
click at [152, 182] on div "Upload Upload Cold Storage Receipt (SHIPMENT ID: 364481) Loading Shipment Loadi…" at bounding box center [145, 263] width 266 height 171
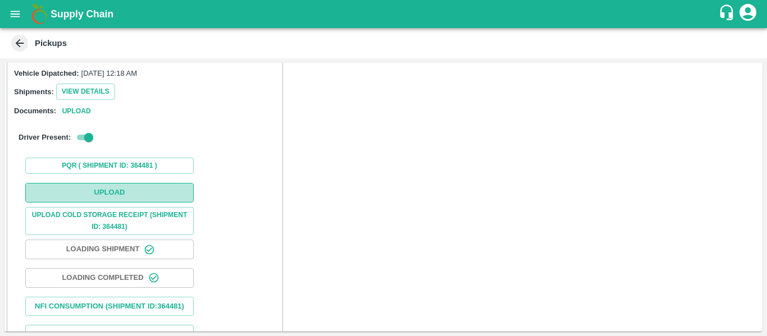
click at [155, 190] on button "Upload" at bounding box center [109, 193] width 168 height 20
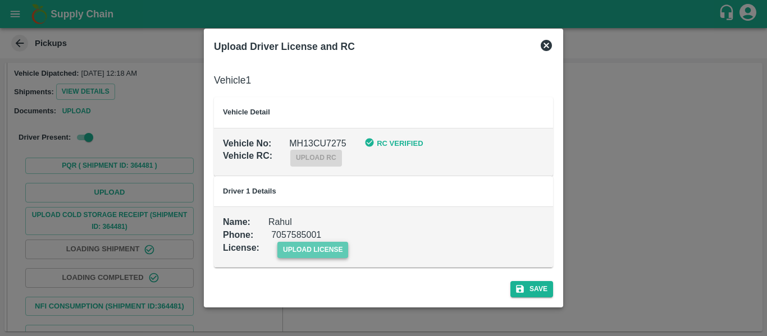
click at [321, 247] on span "upload license" at bounding box center [312, 250] width 71 height 16
click at [0, 0] on input "upload license" at bounding box center [0, 0] width 0 height 0
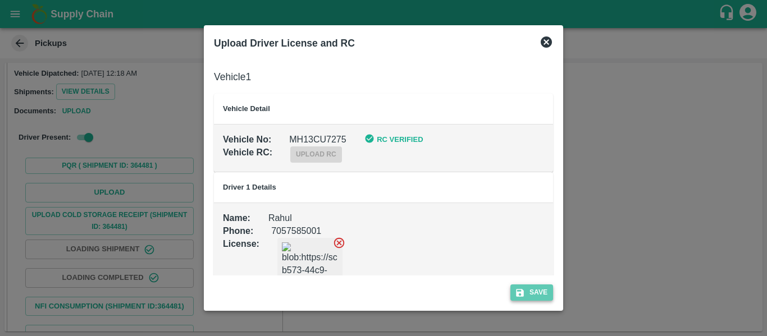
click at [528, 291] on button "Save" at bounding box center [531, 292] width 43 height 16
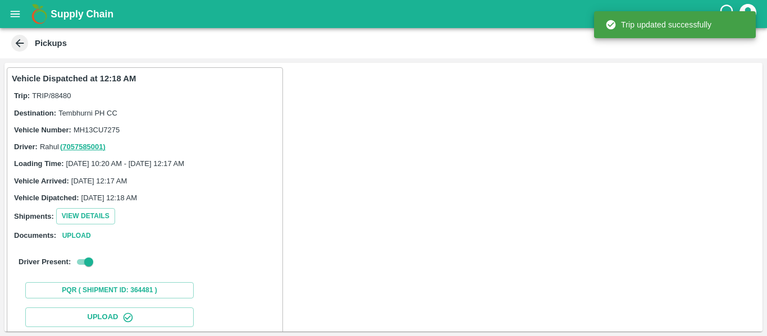
scroll to position [193, 0]
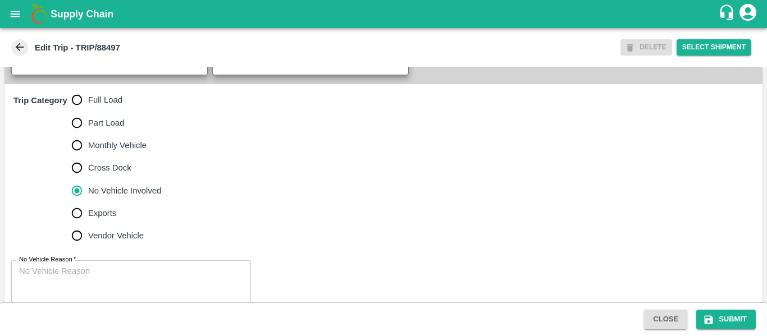
scroll to position [334, 0]
click at [109, 111] on label "Full Load" at bounding box center [114, 99] width 96 height 22
click at [88, 111] on input "Full Load" at bounding box center [77, 99] width 22 height 22
radio input "true"
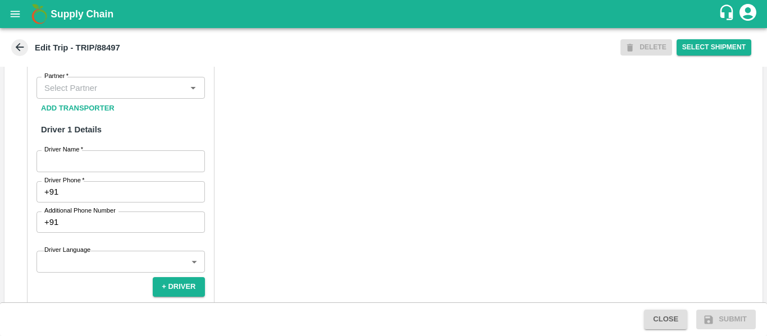
scroll to position [559, 0]
click at [92, 94] on input "Partner   *" at bounding box center [111, 87] width 143 height 15
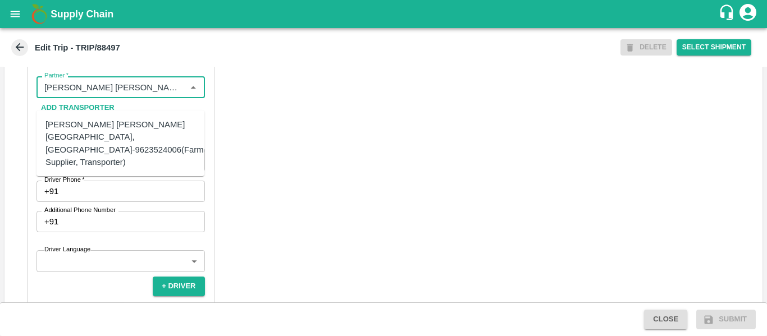
click at [103, 126] on div "[PERSON_NAME] [PERSON_NAME][GEOGRAPHIC_DATA], [GEOGRAPHIC_DATA]-9623524006(Farm…" at bounding box center [128, 143] width 167 height 50
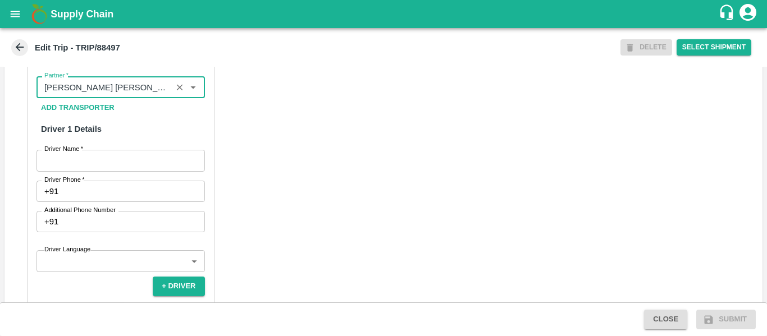
type input "[PERSON_NAME] [PERSON_NAME][GEOGRAPHIC_DATA], [GEOGRAPHIC_DATA]-9623524006(Farm…"
click at [109, 168] on input "Driver Name   *" at bounding box center [120, 160] width 168 height 21
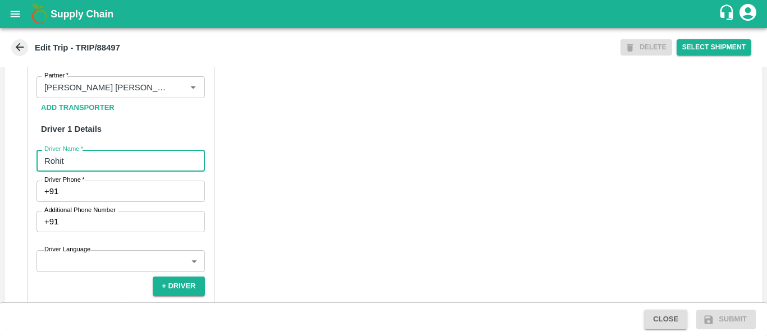
type input "Rohit"
click at [112, 185] on div "Partner Details Partner   * Partner Add Transporter Driver 1 Details Driver Nam…" at bounding box center [120, 294] width 187 height 510
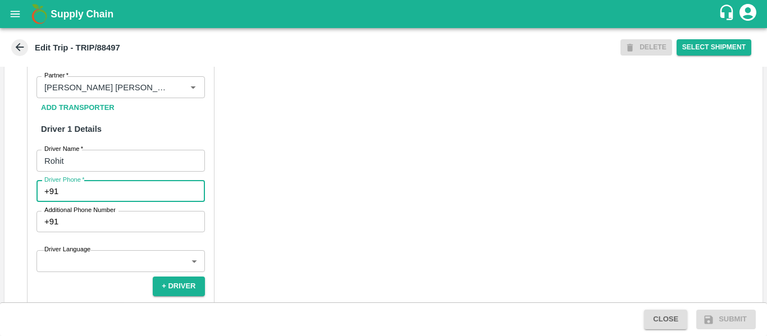
click at [112, 198] on input "Driver Phone   *" at bounding box center [133, 191] width 141 height 21
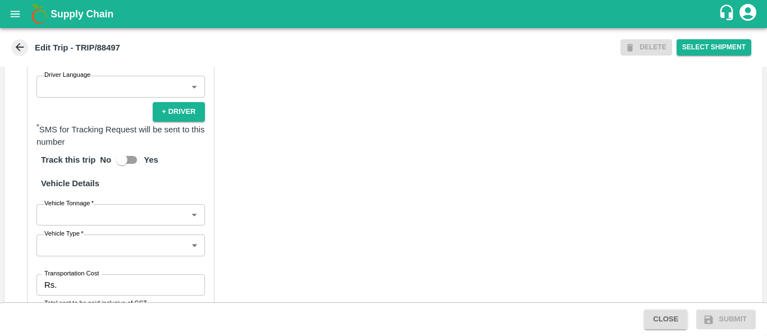
scroll to position [773, 0]
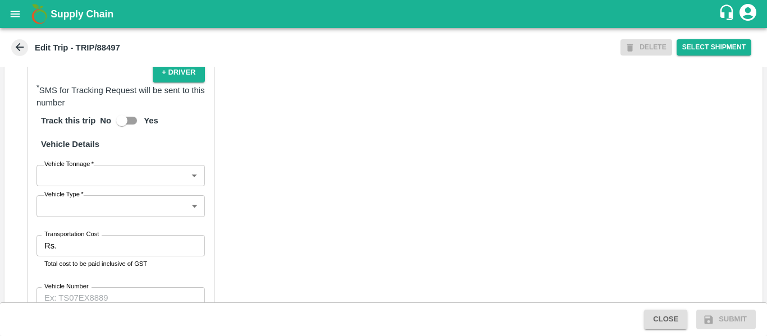
type input "9974745985"
click at [57, 195] on body "Supply Chain Edit Trip - TRIP/88497 DELETE Select Shipment Trip Details Trip Ty…" at bounding box center [383, 168] width 767 height 336
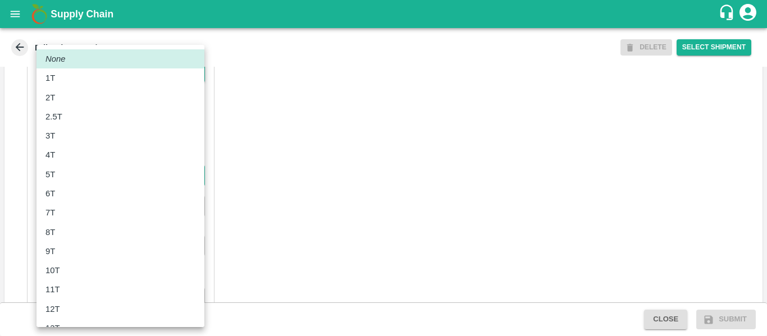
click at [325, 224] on div at bounding box center [383, 168] width 767 height 336
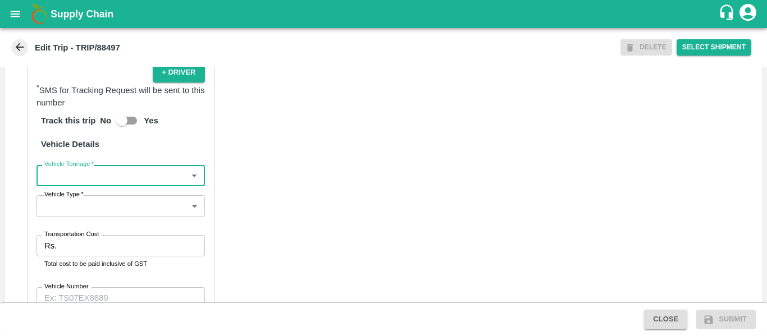
scroll to position [862, 0]
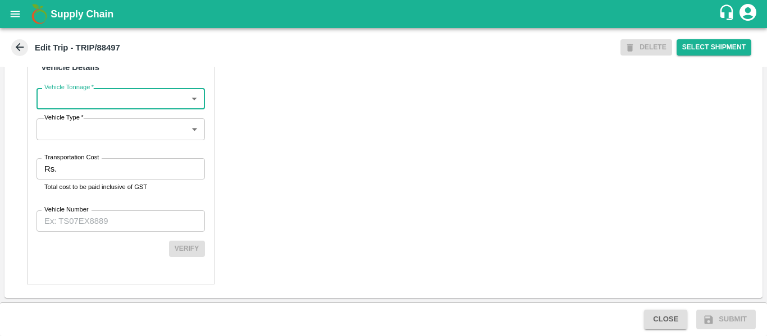
click at [70, 161] on label "Transportation Cost" at bounding box center [71, 157] width 54 height 9
click at [70, 161] on input "Transportation Cost" at bounding box center [132, 168] width 143 height 21
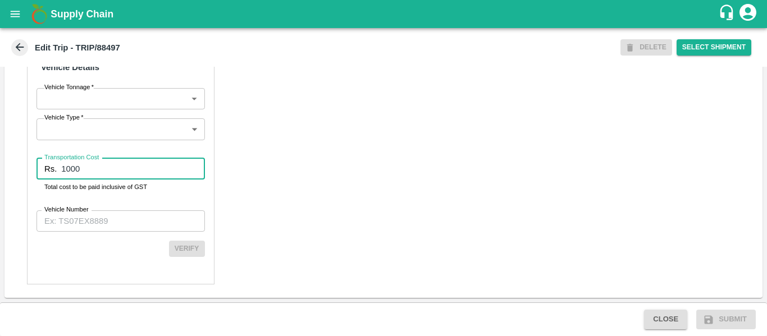
type input "1000"
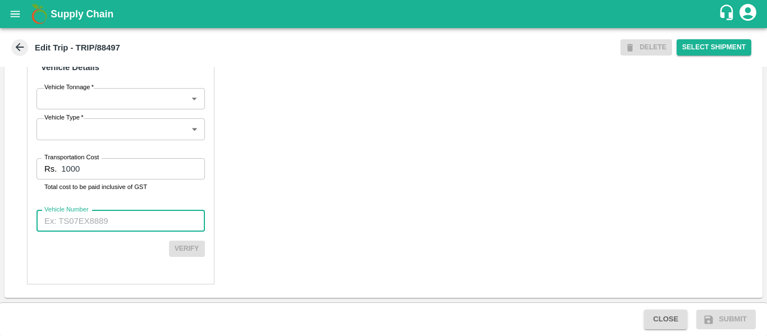
click at [86, 221] on input "Vehicle Number" at bounding box center [120, 220] width 168 height 21
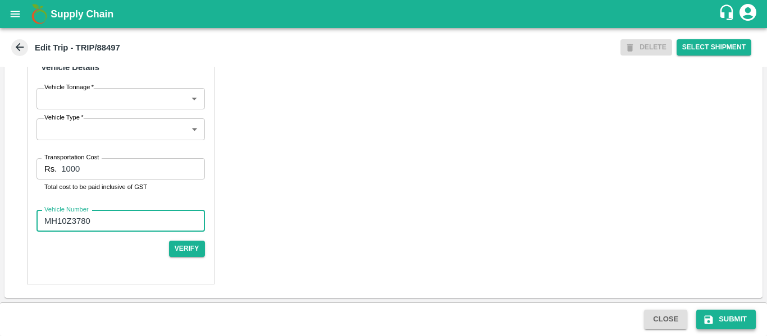
type input "MH10Z3780"
click at [713, 319] on icon "submit" at bounding box center [708, 319] width 11 height 11
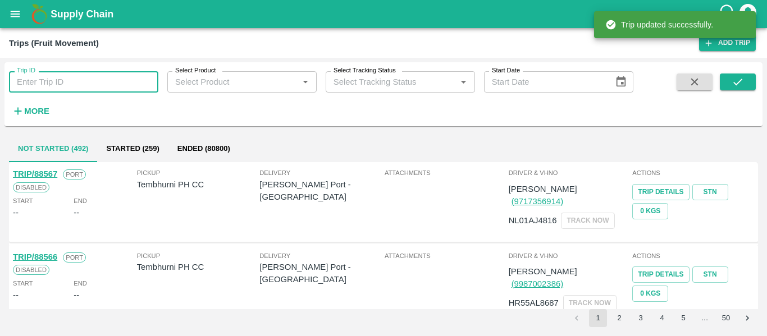
click at [86, 77] on input "Trip ID" at bounding box center [83, 81] width 149 height 21
paste input "88497"
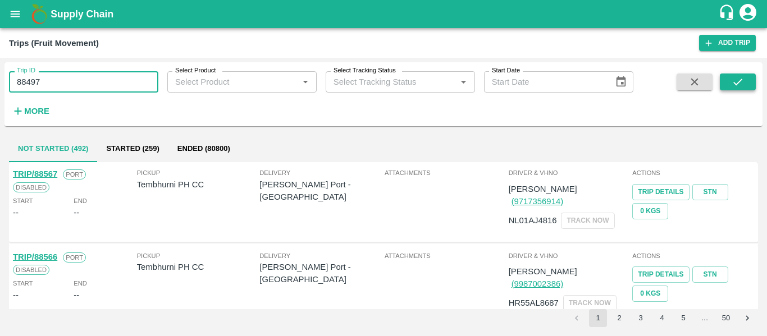
type input "88497"
click at [735, 86] on icon "submit" at bounding box center [737, 82] width 12 height 12
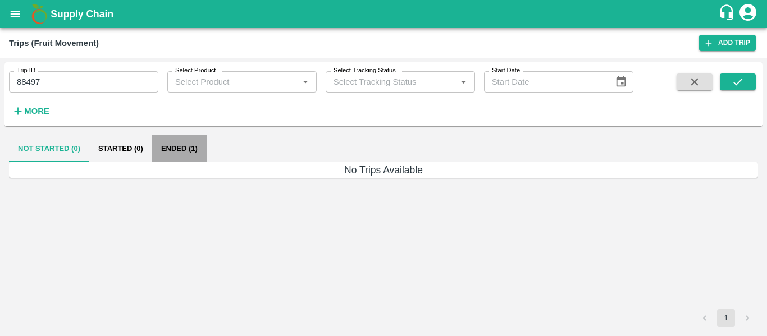
click at [182, 146] on button "Ended (1)" at bounding box center [179, 148] width 54 height 27
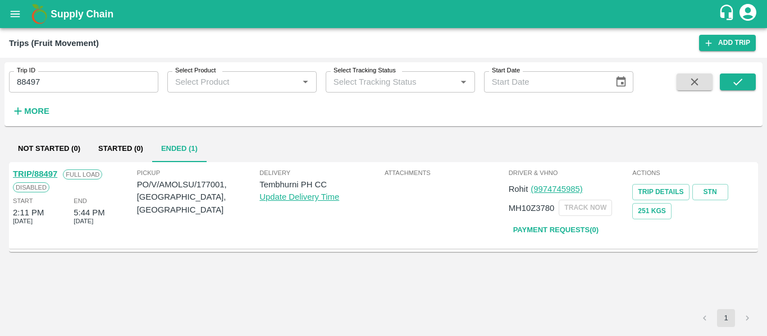
click at [40, 172] on link "TRIP/88497" at bounding box center [35, 173] width 44 height 9
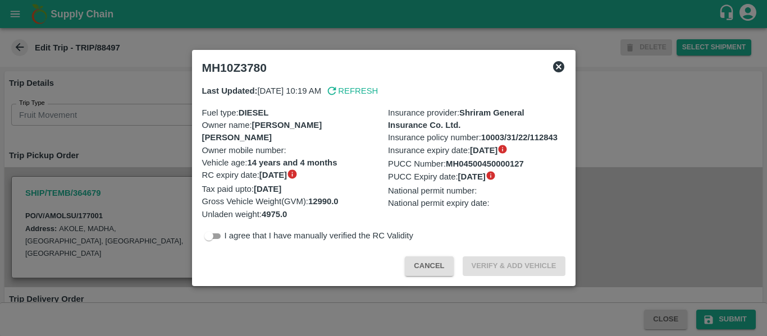
click at [120, 178] on div at bounding box center [383, 168] width 767 height 336
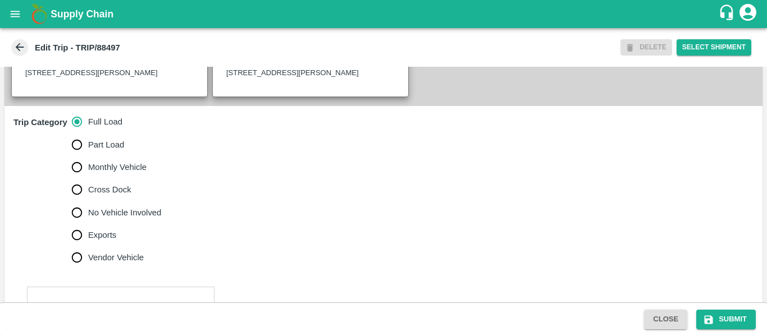
scroll to position [310, 0]
click at [110, 220] on span "No Vehicle Involved" at bounding box center [124, 214] width 73 height 12
click at [88, 221] on input "No Vehicle Involved" at bounding box center [77, 214] width 22 height 22
radio input "true"
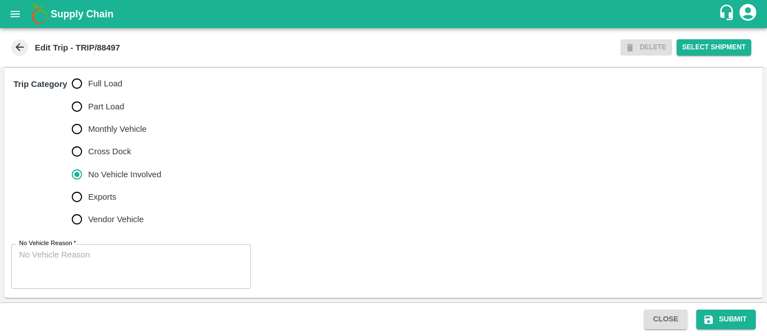
click at [103, 260] on textarea "No Vehicle Reason   *" at bounding box center [131, 266] width 224 height 35
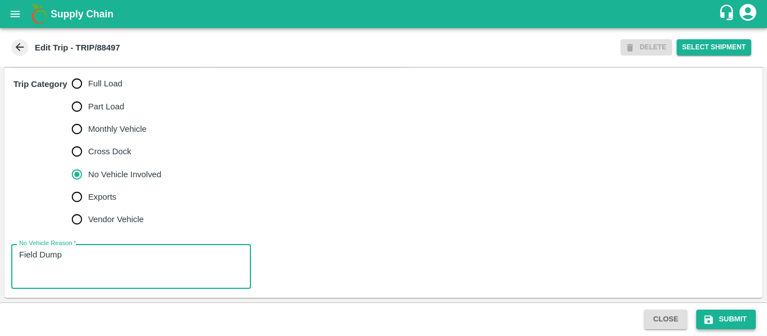
type textarea "Field Dump"
click at [731, 328] on button "Submit" at bounding box center [725, 320] width 59 height 20
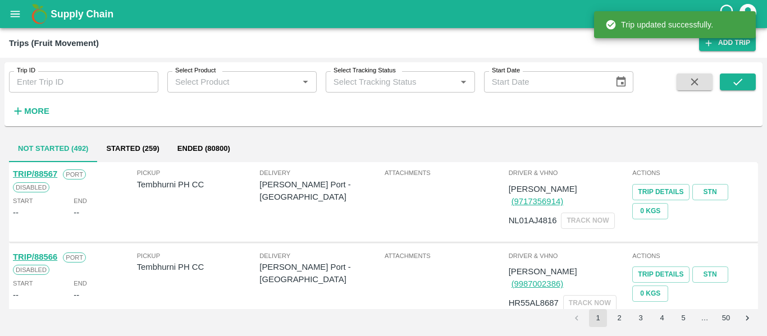
click at [70, 80] on input "Trip ID" at bounding box center [83, 81] width 149 height 21
paste input "88480"
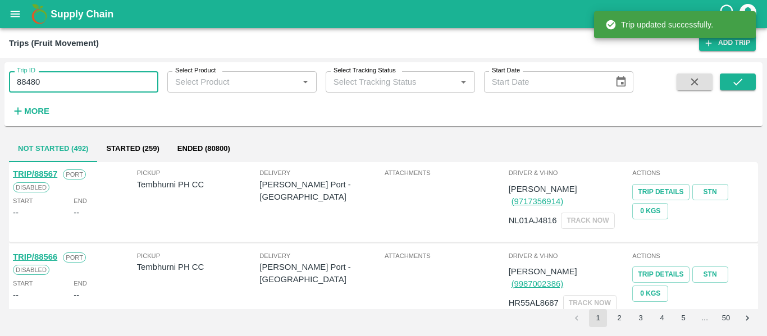
click at [70, 80] on input "88480" at bounding box center [83, 81] width 149 height 21
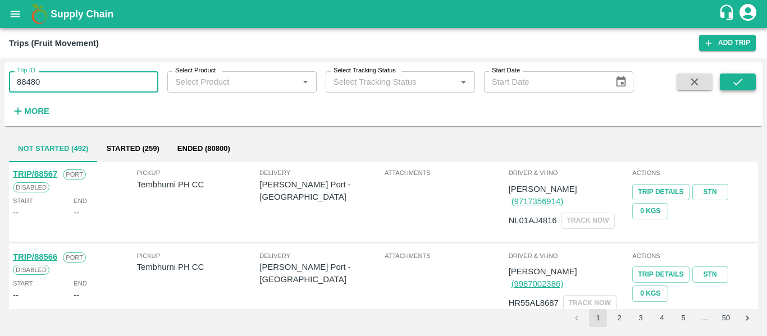
type input "88480"
click at [749, 78] on button "submit" at bounding box center [737, 82] width 36 height 17
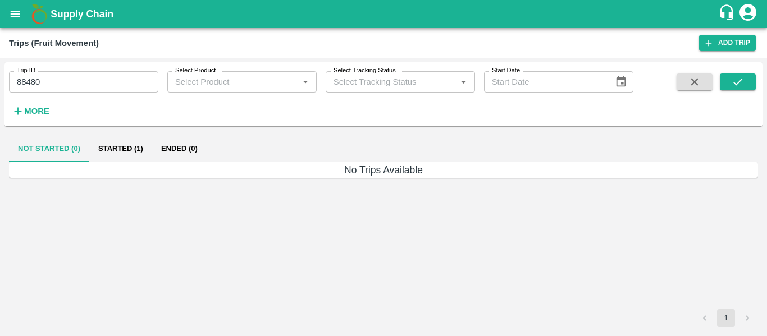
click at [112, 137] on button "Started (1)" at bounding box center [120, 148] width 63 height 27
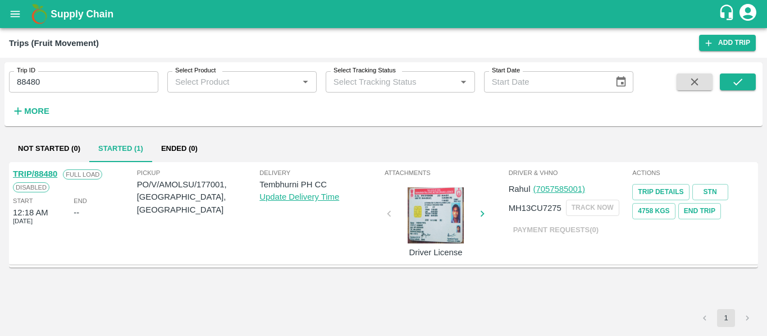
click at [47, 175] on link "TRIP/88480" at bounding box center [35, 173] width 44 height 9
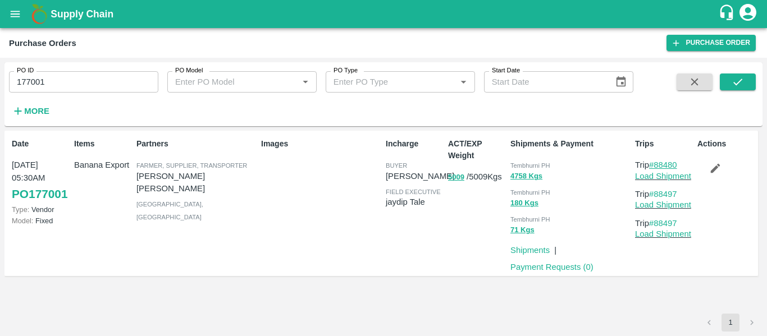
drag, startPoint x: 684, startPoint y: 159, endPoint x: 657, endPoint y: 169, distance: 29.1
click at [657, 169] on p "Trip #88480" at bounding box center [664, 165] width 58 height 12
copy link "88480"
click at [671, 178] on link "Load Shipment" at bounding box center [663, 176] width 56 height 9
click at [53, 80] on input "177001" at bounding box center [83, 81] width 149 height 21
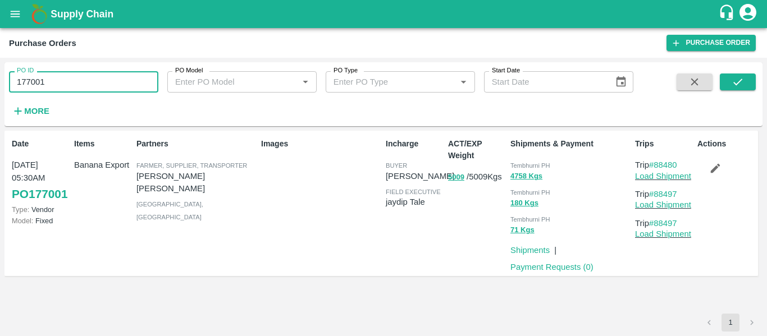
click at [53, 80] on input "177001" at bounding box center [83, 81] width 149 height 21
paste input "text"
type input "176954"
click at [741, 86] on icon "submit" at bounding box center [737, 82] width 12 height 12
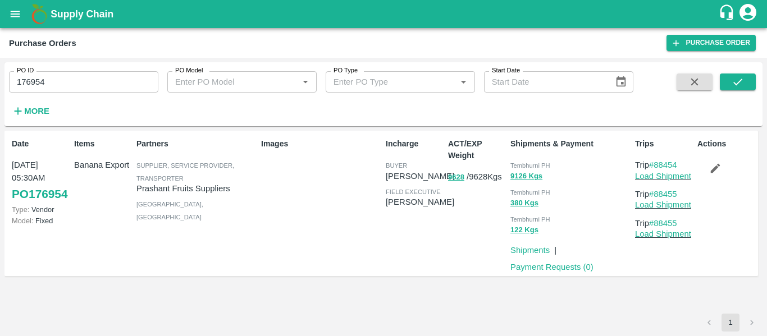
click at [721, 168] on icon "button" at bounding box center [715, 168] width 12 height 12
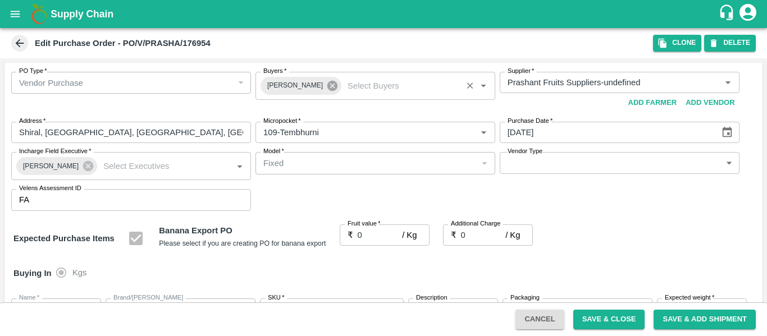
click at [326, 91] on icon at bounding box center [332, 86] width 12 height 12
click at [296, 88] on input "Buyers   *" at bounding box center [366, 82] width 214 height 15
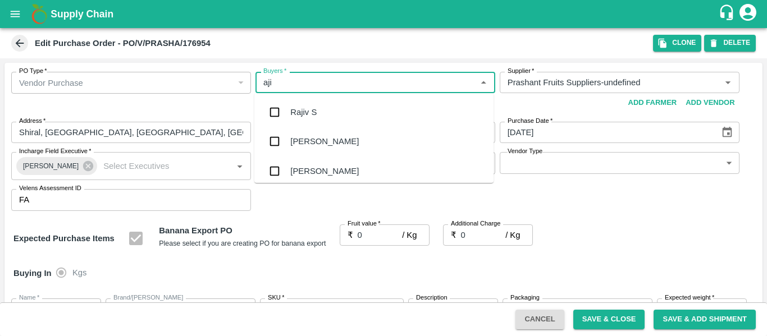
type input "ajit"
click at [313, 105] on div "Ajit Otari" at bounding box center [373, 112] width 239 height 29
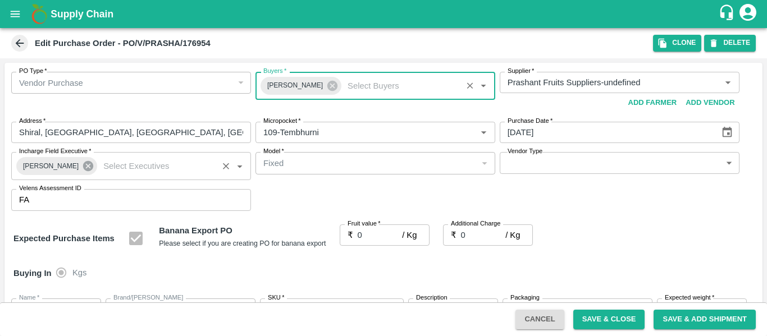
click at [83, 170] on icon at bounding box center [88, 166] width 10 height 10
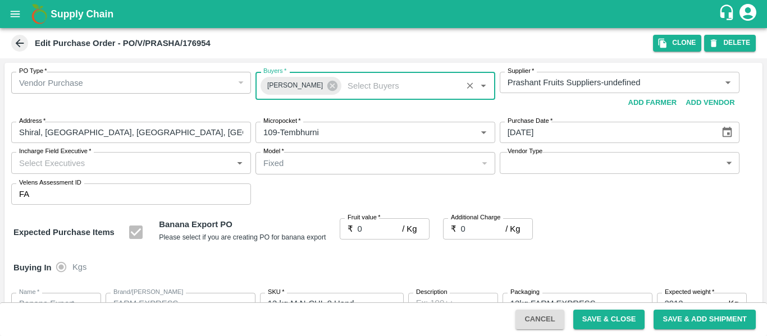
click at [67, 169] on input "Incharge Field Executive   *" at bounding box center [122, 162] width 214 height 15
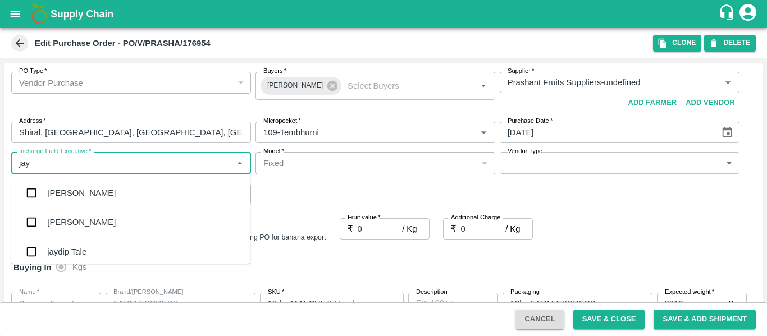
type input "jayd"
click at [72, 189] on div "jaydip Tale" at bounding box center [66, 193] width 39 height 12
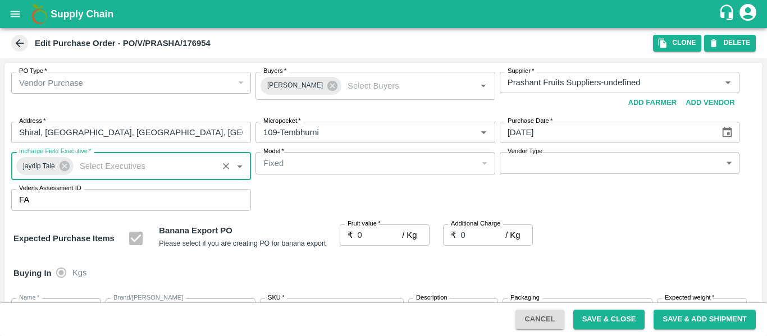
click at [361, 240] on input "0" at bounding box center [379, 234] width 45 height 21
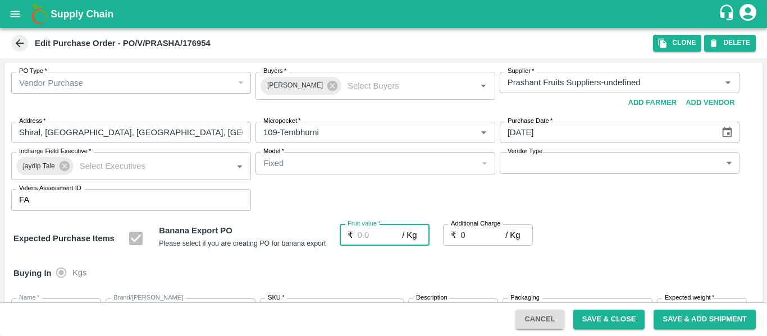
type input "2"
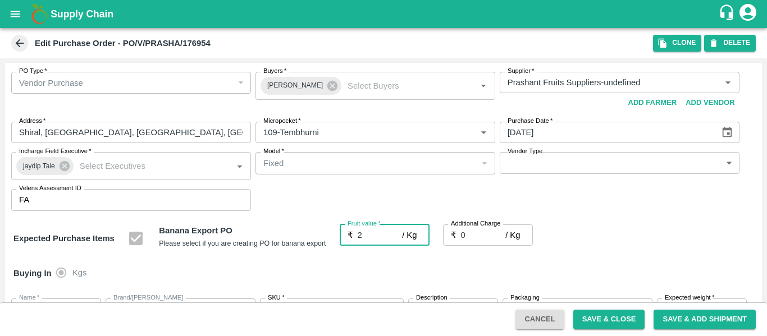
type input "2"
type input "26"
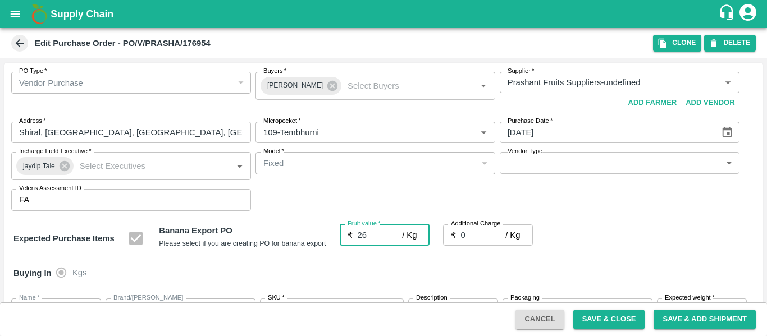
type input "26"
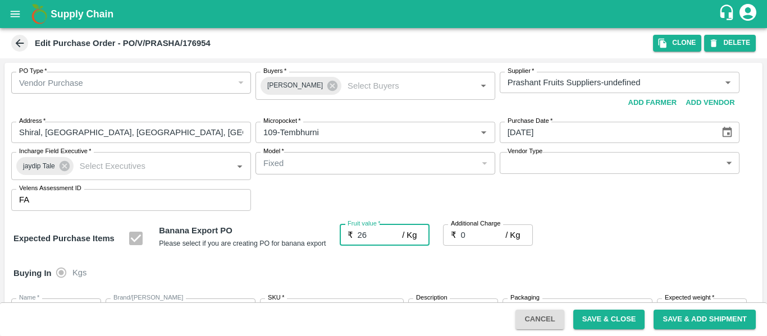
type input "26"
click at [482, 238] on input "0" at bounding box center [483, 234] width 45 height 21
type input "2"
type input "28"
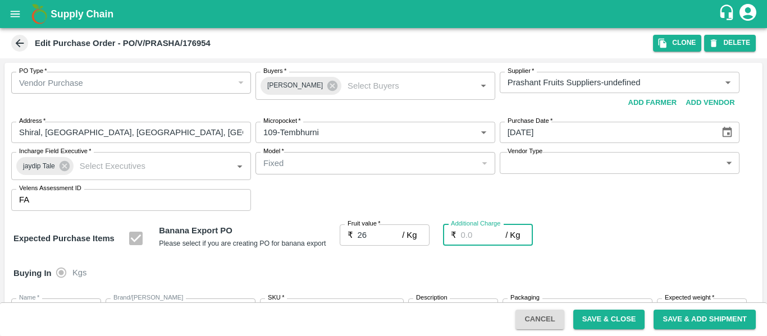
type input "28"
type input "2.7"
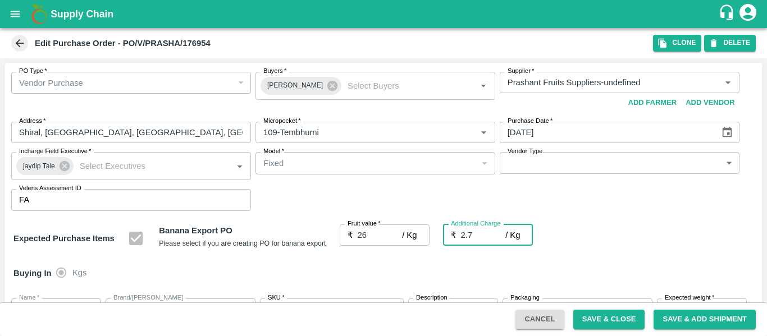
type input "28.7"
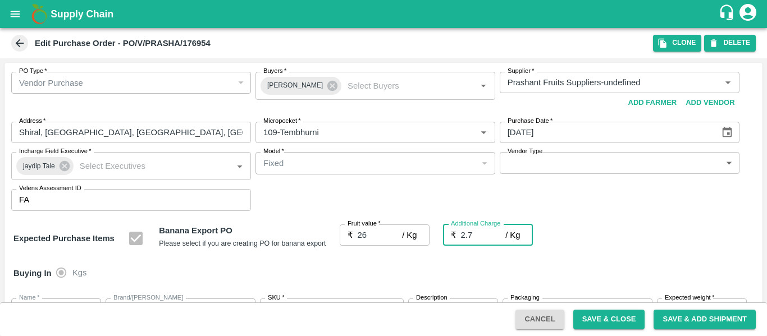
type input "2.75"
type input "28.75"
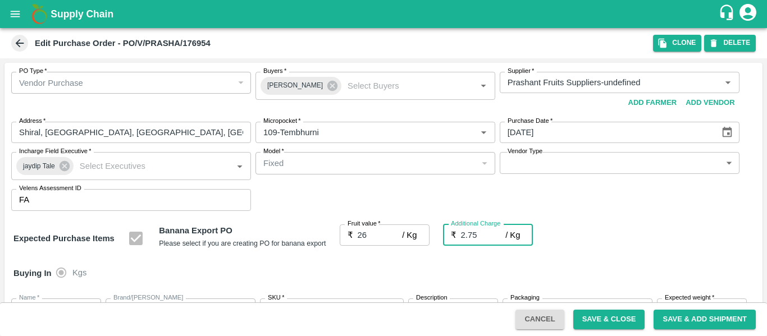
type input "28.75"
type input "2.75"
click at [659, 264] on div "Buying In Kgs" at bounding box center [383, 273] width 758 height 33
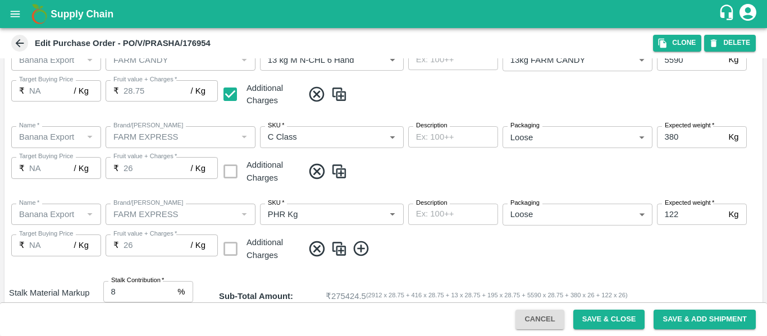
scroll to position [669, 0]
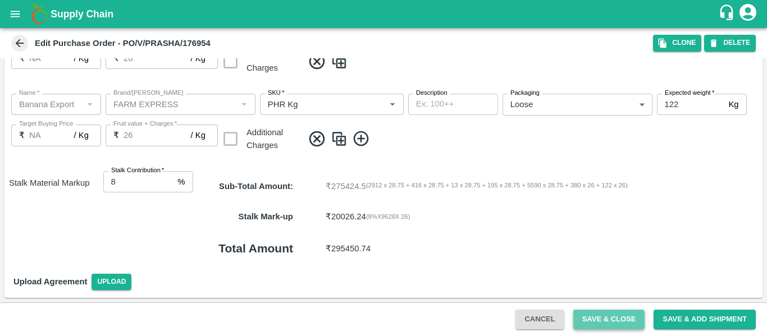
click at [608, 318] on button "Save & Close" at bounding box center [609, 320] width 72 height 20
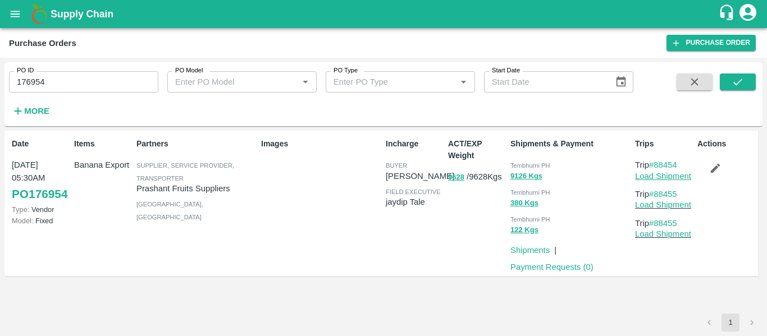
click at [653, 174] on link "Load Shipment" at bounding box center [663, 176] width 56 height 9
drag, startPoint x: 683, startPoint y: 164, endPoint x: 656, endPoint y: 166, distance: 27.5
click at [656, 166] on p "Trip #88454" at bounding box center [664, 165] width 58 height 12
copy link "88454"
click at [54, 92] on input "176954" at bounding box center [83, 81] width 149 height 21
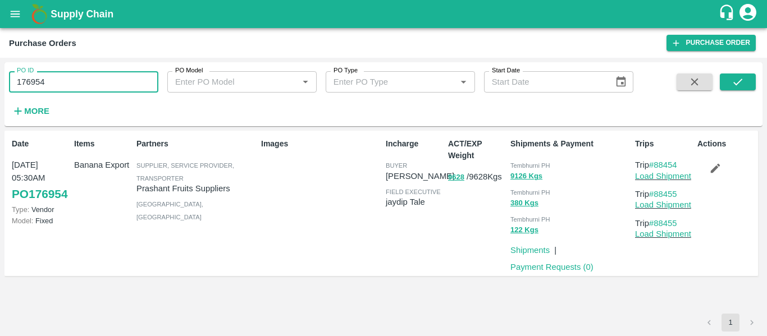
click at [54, 92] on input "176954" at bounding box center [83, 81] width 149 height 21
paste input "text"
type input "177002"
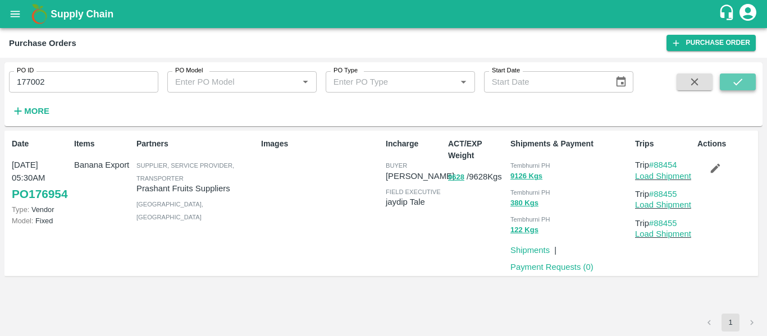
click at [749, 80] on button "submit" at bounding box center [737, 82] width 36 height 17
click at [714, 174] on icon "button" at bounding box center [715, 168] width 12 height 12
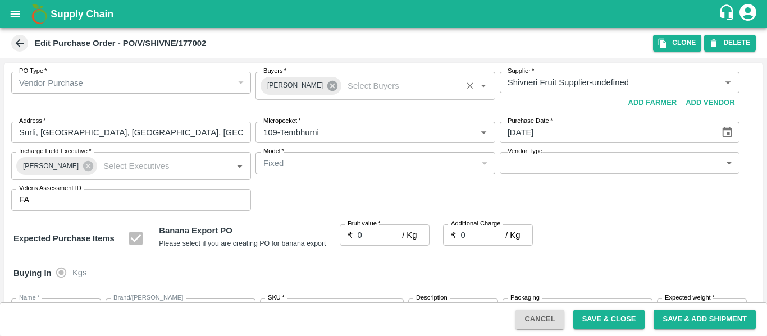
click at [327, 89] on icon at bounding box center [332, 86] width 10 height 10
click at [278, 86] on input "Buyers   *" at bounding box center [366, 82] width 214 height 15
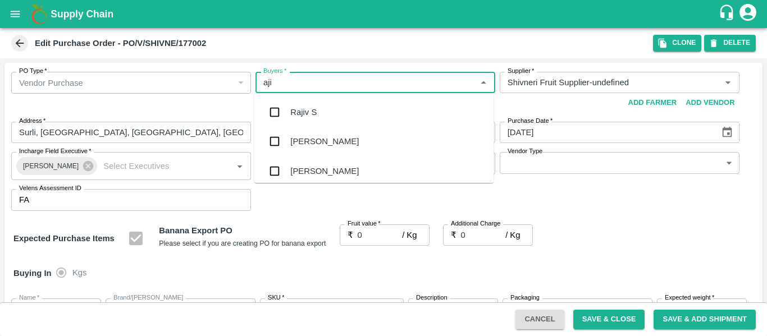
type input "ajit"
click at [289, 114] on div "Ajit Otari" at bounding box center [373, 112] width 239 height 29
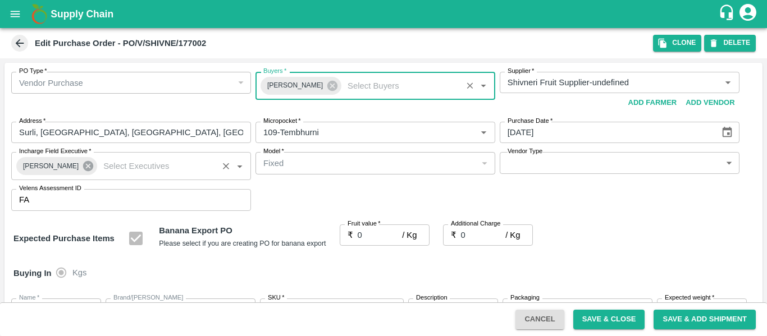
click at [83, 166] on icon at bounding box center [88, 166] width 10 height 10
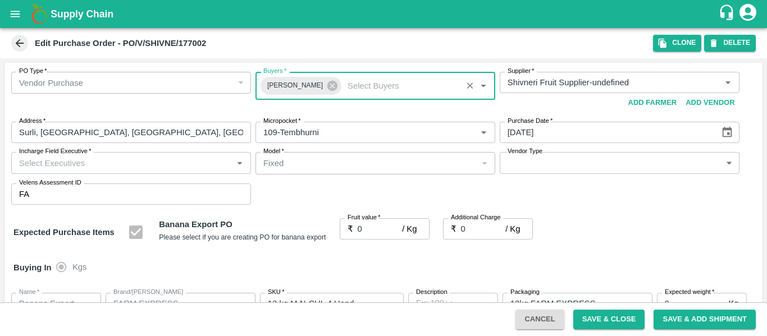
click at [61, 167] on input "Incharge Field Executive   *" at bounding box center [122, 162] width 214 height 15
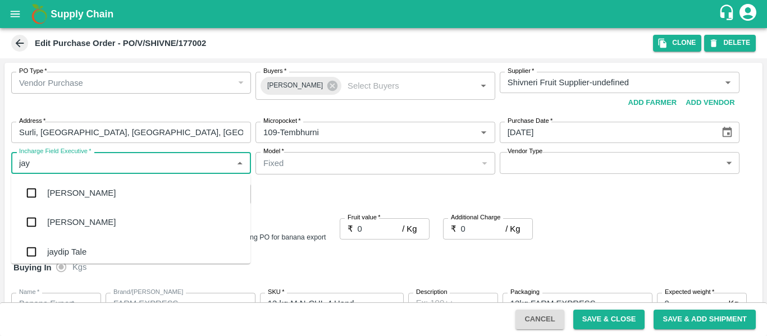
type input "jayd"
click at [68, 195] on div "jaydip Tale" at bounding box center [66, 193] width 39 height 12
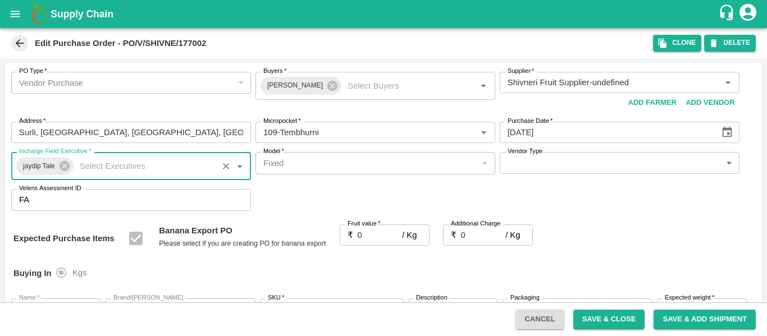
click at [378, 244] on input "0" at bounding box center [379, 234] width 45 height 21
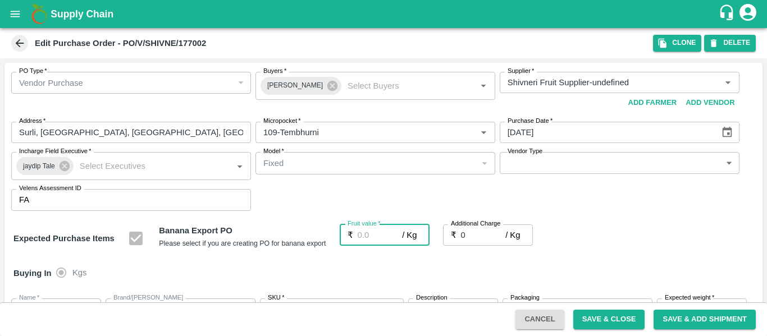
type input "2"
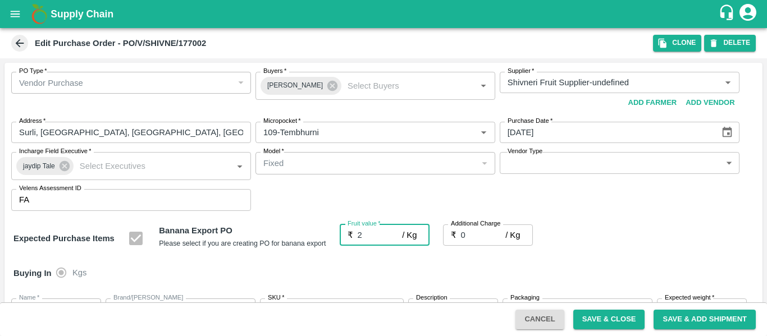
type input "2"
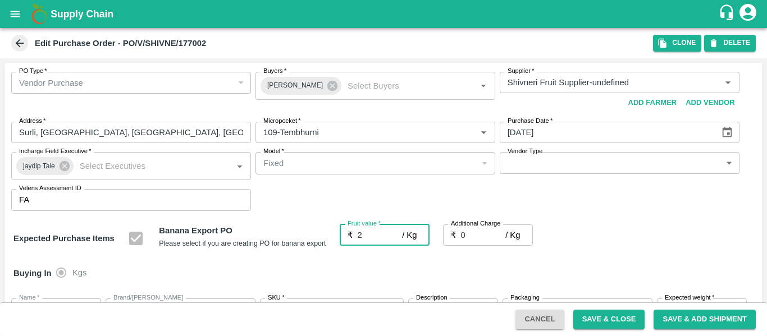
type input "2"
type input "23"
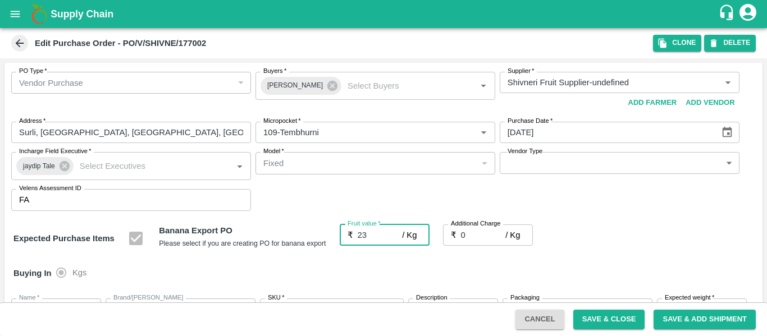
type input "23"
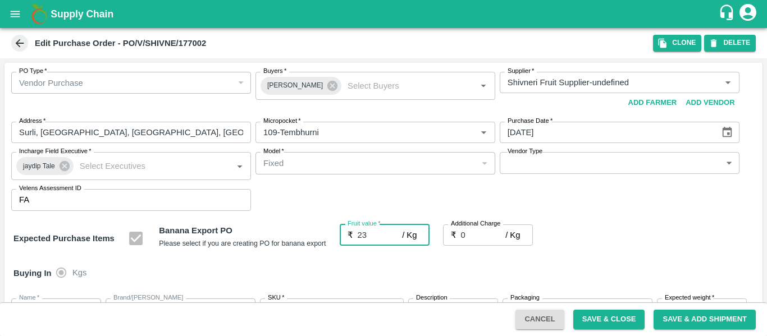
type input "23"
click at [474, 235] on input "0" at bounding box center [483, 234] width 45 height 21
type input "2"
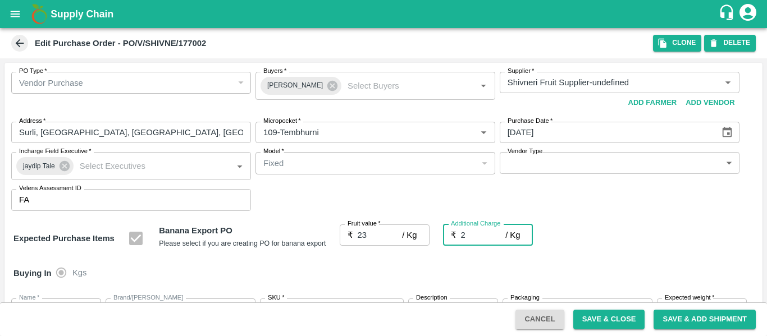
type input "25"
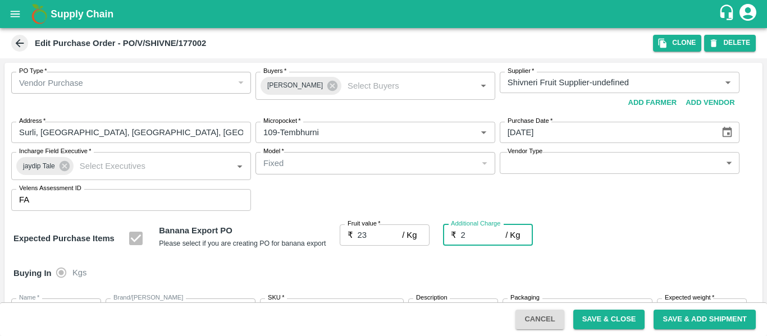
type input "25"
type input "2.7"
type input "25.7"
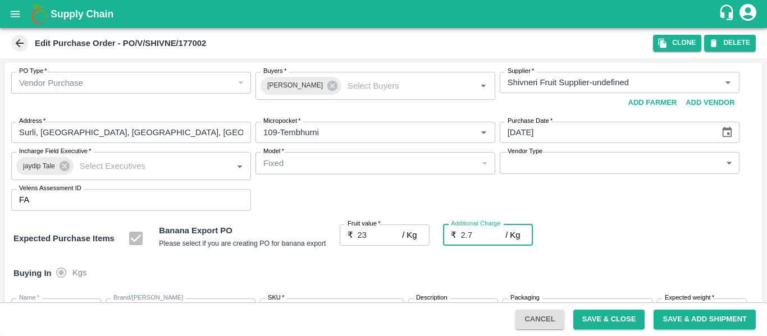
type input "25.7"
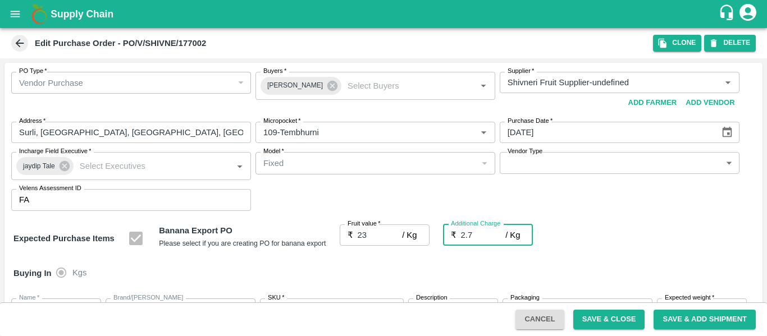
type input "25.7"
type input "2.75"
type input "25.75"
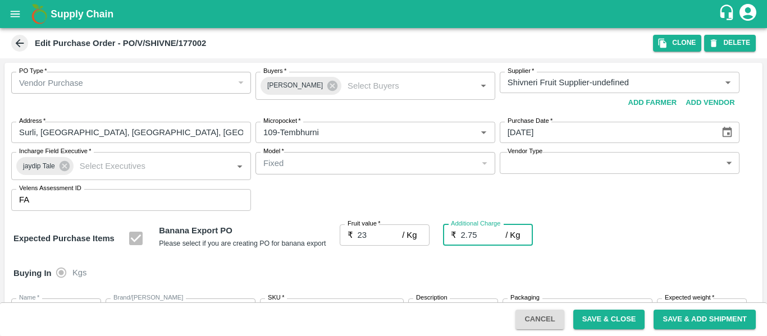
type input "25.75"
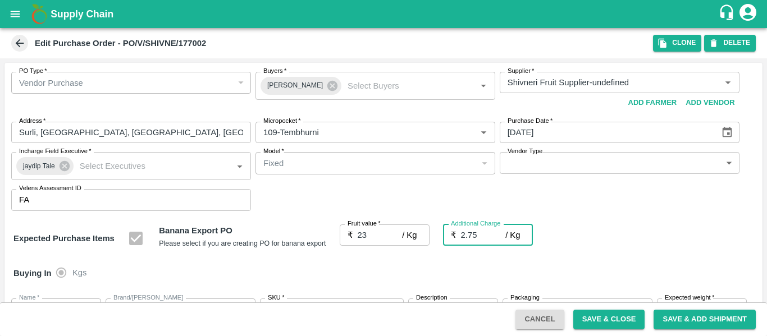
type input "25.75"
type input "2.75"
click at [634, 238] on div "Expected Purchase Items Banana Export PO Please select if you are creating PO f…" at bounding box center [383, 238] width 740 height 29
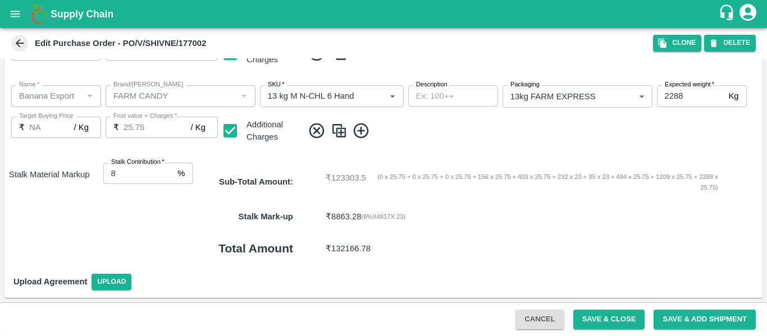
click at [576, 316] on button "Save & Close" at bounding box center [609, 320] width 72 height 20
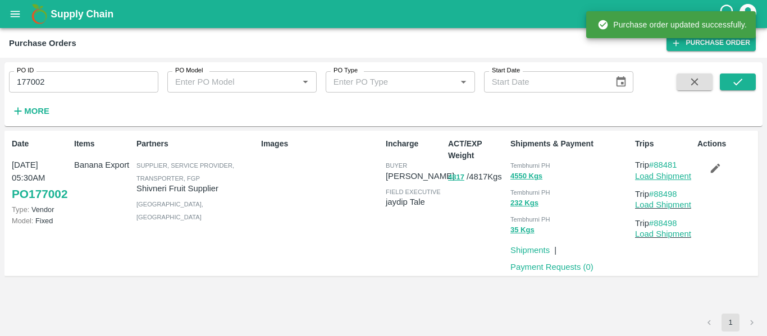
click at [652, 180] on link "Load Shipment" at bounding box center [663, 176] width 56 height 9
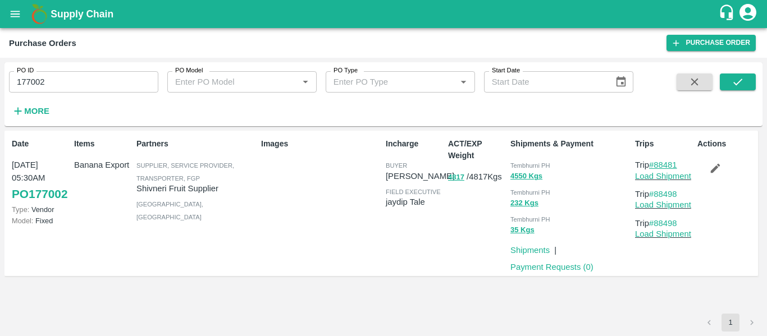
drag, startPoint x: 683, startPoint y: 162, endPoint x: 657, endPoint y: 165, distance: 27.1
click at [657, 165] on p "Trip #88481" at bounding box center [664, 165] width 58 height 12
copy link "88481"
click at [59, 81] on input "177002" at bounding box center [83, 81] width 149 height 21
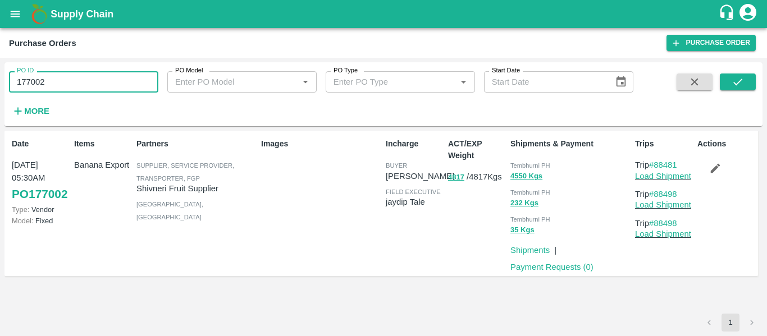
paste input "text"
type input "176987"
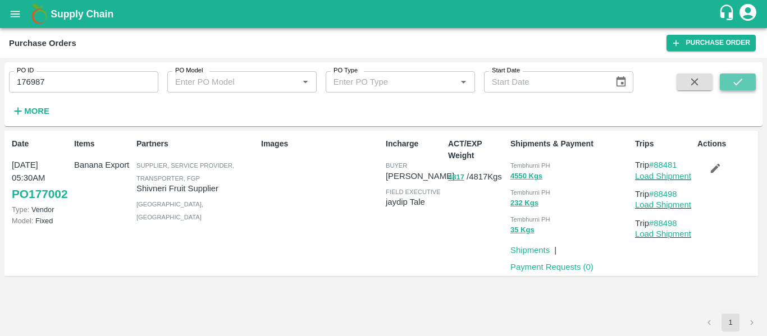
click at [745, 82] on button "submit" at bounding box center [737, 82] width 36 height 17
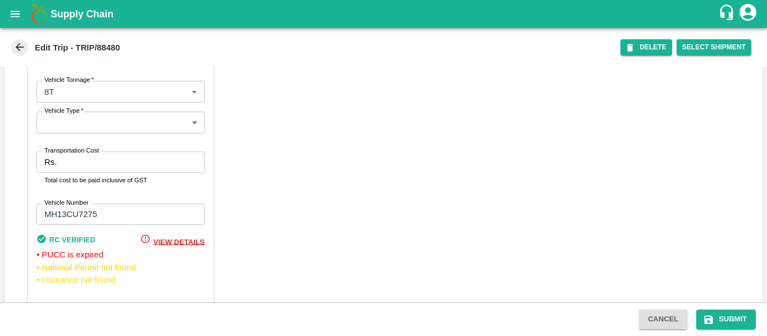
scroll to position [858, 0]
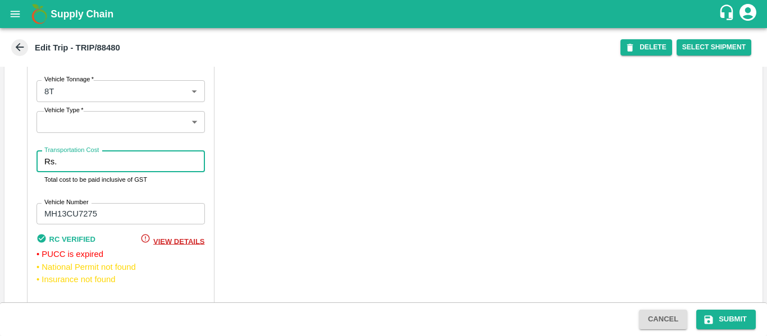
click at [109, 172] on input "Transportation Cost" at bounding box center [132, 161] width 143 height 21
type input "5000"
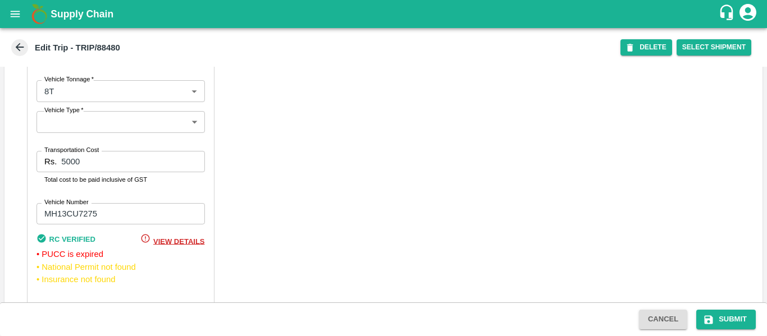
click at [703, 330] on div "Cancel Submit" at bounding box center [383, 319] width 767 height 34
click at [731, 318] on button "Submit" at bounding box center [725, 320] width 59 height 20
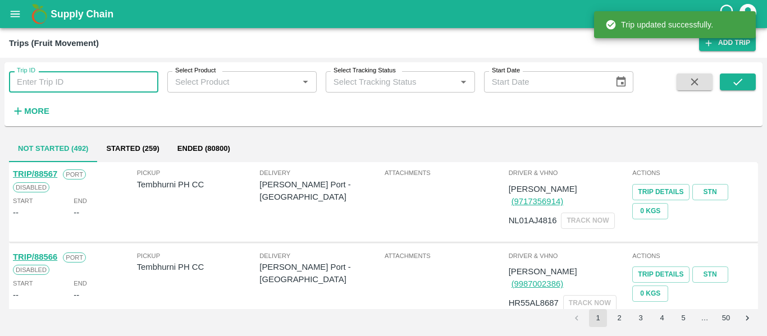
click at [80, 88] on input "Trip ID" at bounding box center [83, 81] width 149 height 21
paste input "88454"
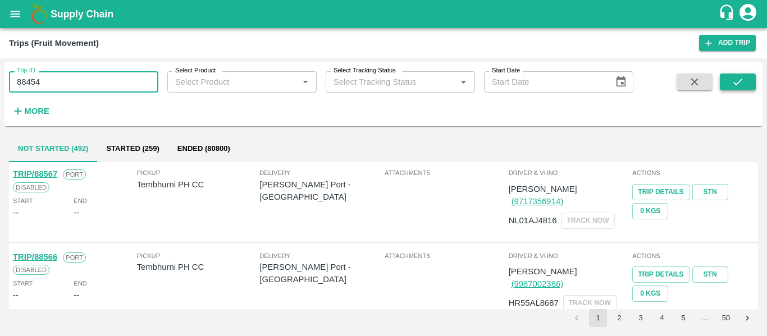
type input "88454"
click at [749, 86] on button "submit" at bounding box center [737, 82] width 36 height 17
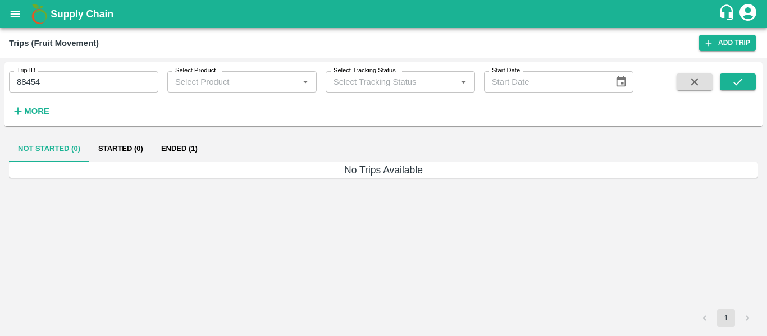
click at [183, 143] on button "Ended (1)" at bounding box center [179, 148] width 54 height 27
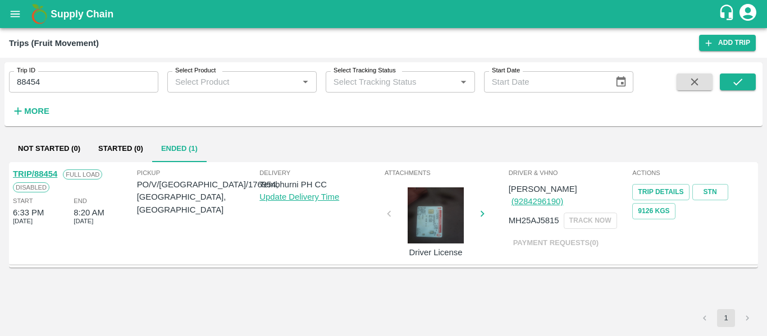
click at [49, 173] on link "TRIP/88454" at bounding box center [35, 173] width 44 height 9
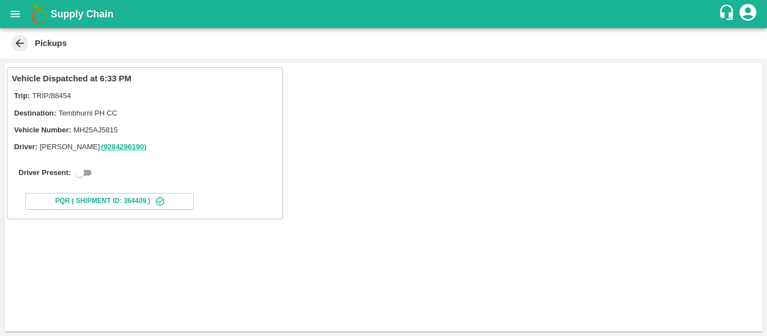
click at [88, 176] on input "checkbox" at bounding box center [79, 172] width 40 height 13
checkbox input "true"
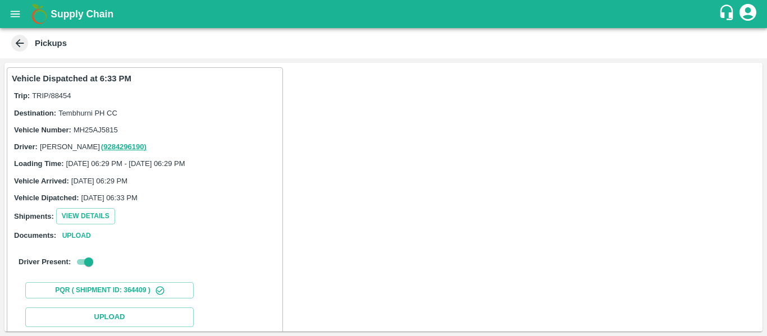
scroll to position [164, 0]
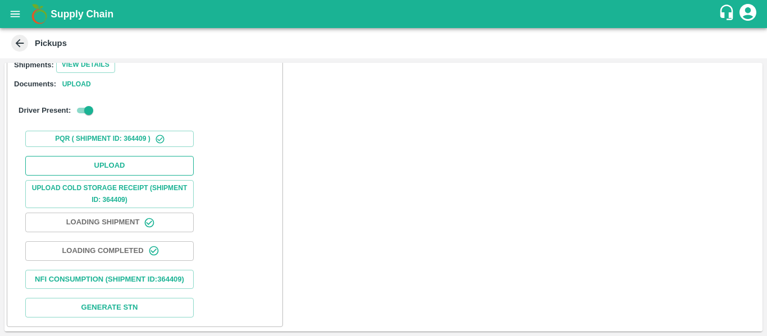
click at [119, 156] on button "Upload" at bounding box center [109, 166] width 168 height 20
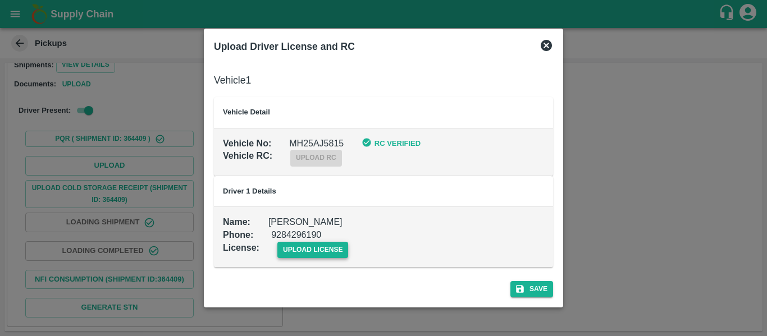
click at [329, 250] on span "upload license" at bounding box center [312, 250] width 71 height 16
click at [0, 0] on input "upload license" at bounding box center [0, 0] width 0 height 0
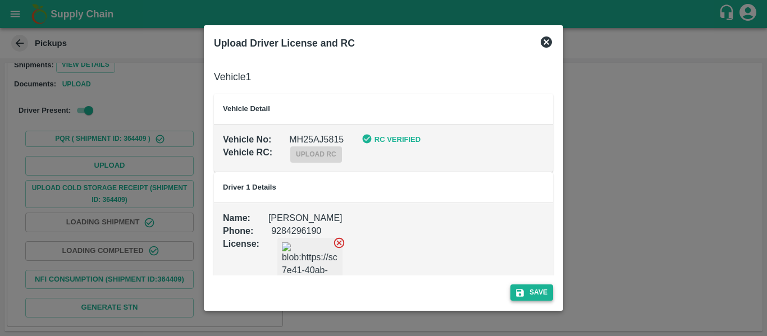
click at [531, 284] on button "Save" at bounding box center [531, 292] width 43 height 16
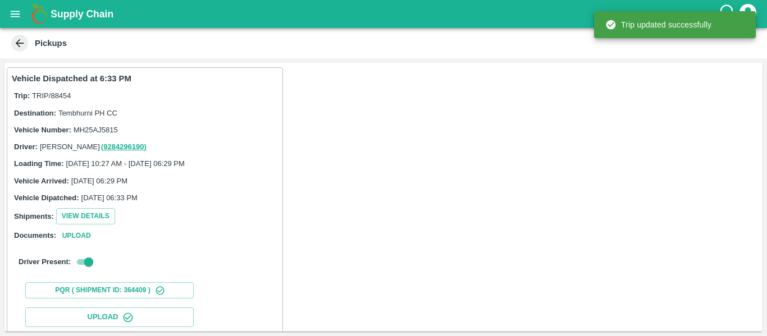
scroll to position [193, 0]
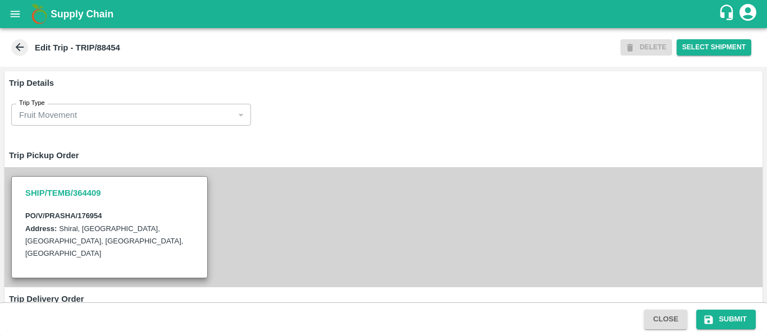
scroll to position [874, 0]
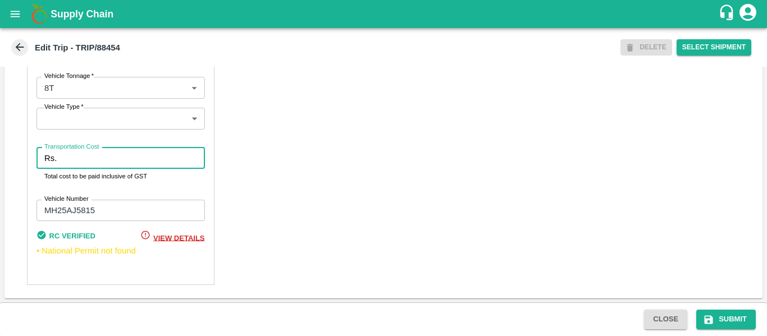
click at [100, 157] on input "Transportation Cost" at bounding box center [132, 158] width 143 height 21
type input "4500"
click at [721, 313] on button "Submit" at bounding box center [725, 320] width 59 height 20
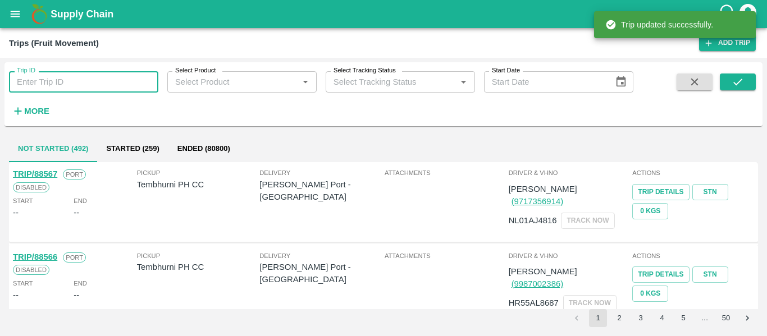
click at [96, 79] on input "Trip ID" at bounding box center [83, 81] width 149 height 21
paste input "88481"
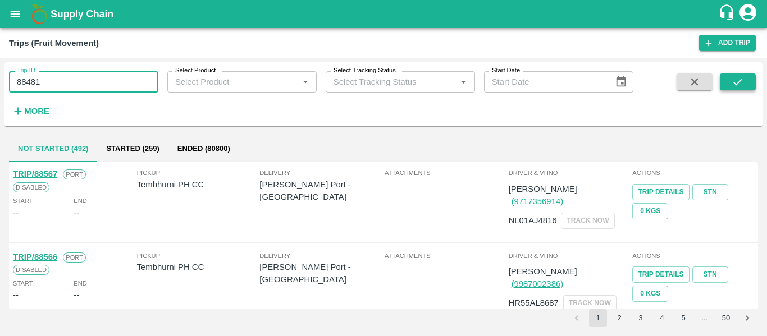
type input "88481"
click at [730, 86] on button "submit" at bounding box center [737, 82] width 36 height 17
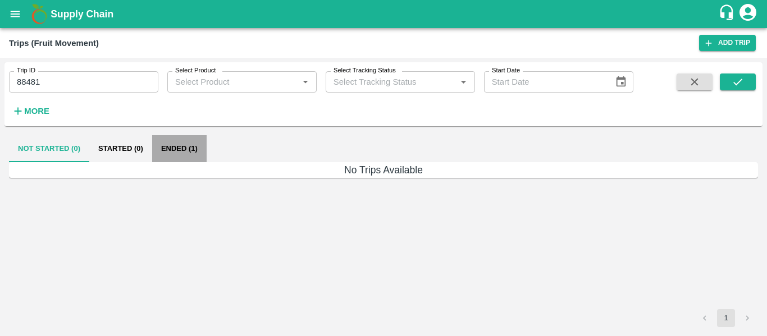
click at [170, 153] on button "Ended (1)" at bounding box center [179, 148] width 54 height 27
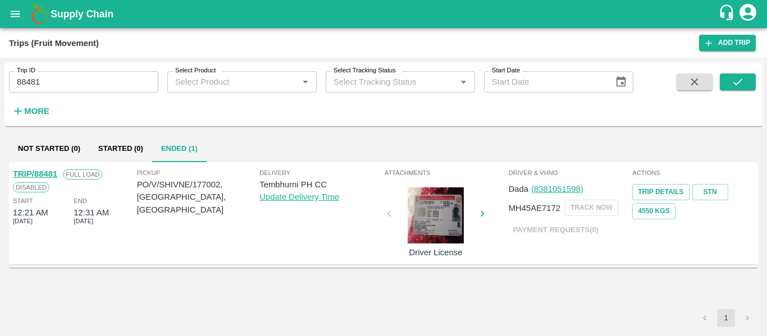
click at [45, 177] on link "TRIP/88481" at bounding box center [35, 173] width 44 height 9
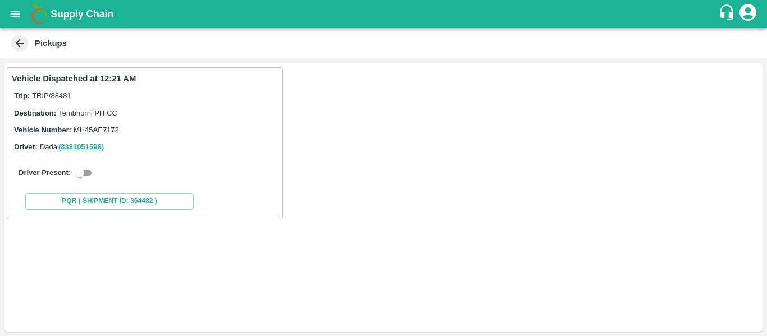
click at [89, 166] on input "checkbox" at bounding box center [79, 172] width 40 height 13
checkbox input "true"
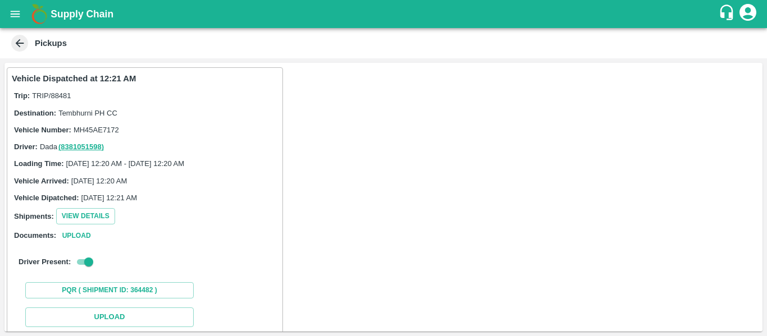
scroll to position [164, 0]
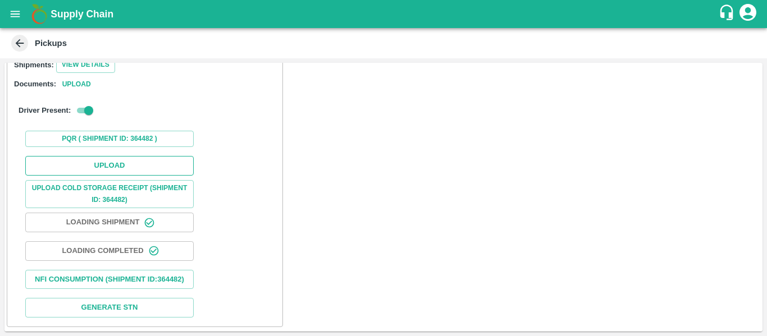
click at [97, 156] on button "Upload" at bounding box center [109, 166] width 168 height 20
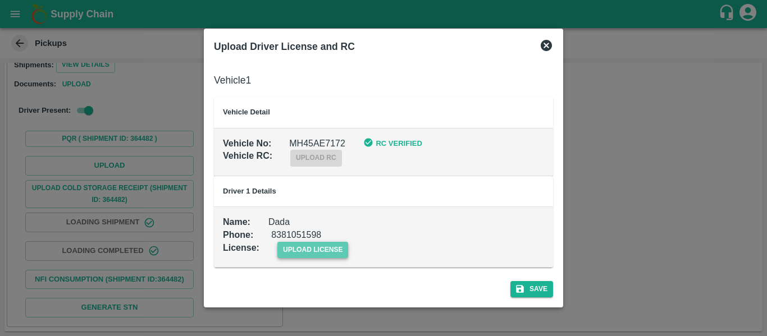
click at [345, 256] on span "upload license" at bounding box center [312, 250] width 71 height 16
click at [0, 0] on input "upload license" at bounding box center [0, 0] width 0 height 0
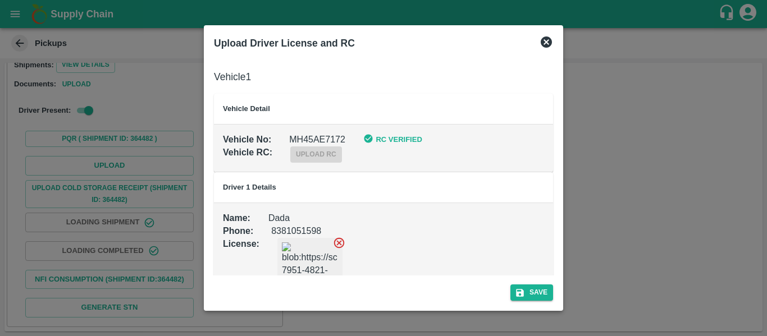
click at [539, 280] on div "Save" at bounding box center [383, 291] width 348 height 30
click at [534, 296] on button "Save" at bounding box center [531, 292] width 43 height 16
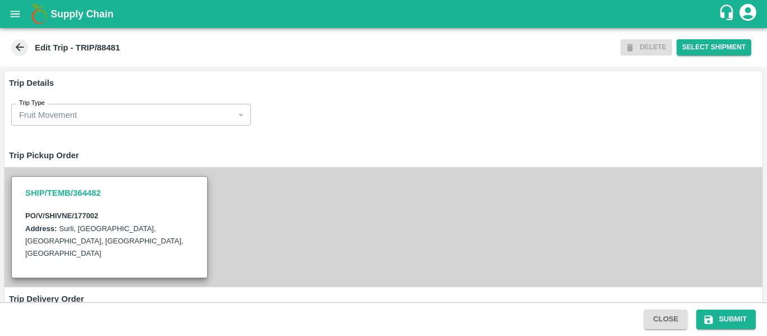
scroll to position [860, 0]
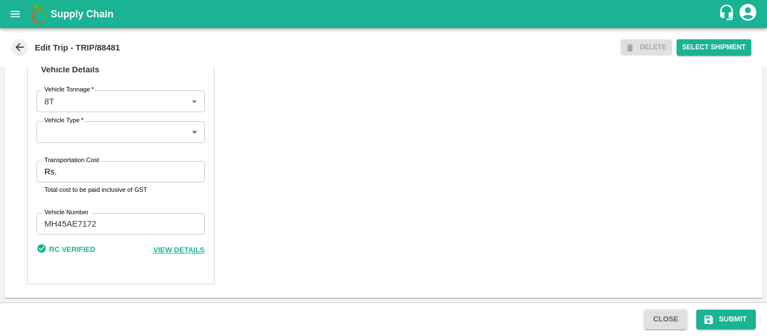
click at [81, 168] on input "Transportation Cost" at bounding box center [132, 171] width 143 height 21
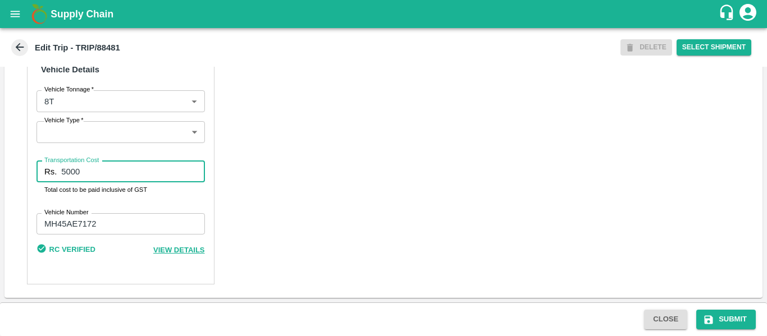
type input "5000"
click at [706, 309] on div "Close Submit" at bounding box center [383, 319] width 767 height 34
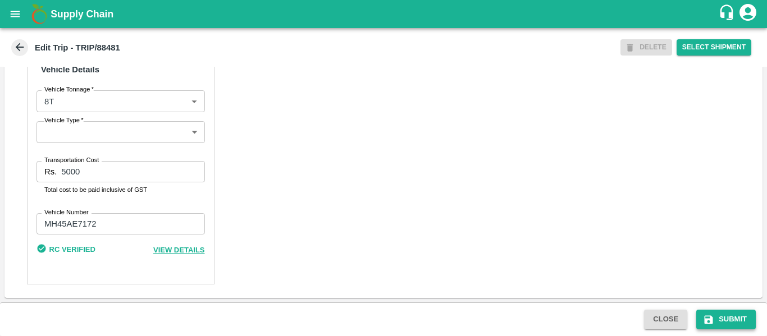
click at [709, 315] on icon "submit" at bounding box center [708, 319] width 11 height 11
